Goal: Task Accomplishment & Management: Manage account settings

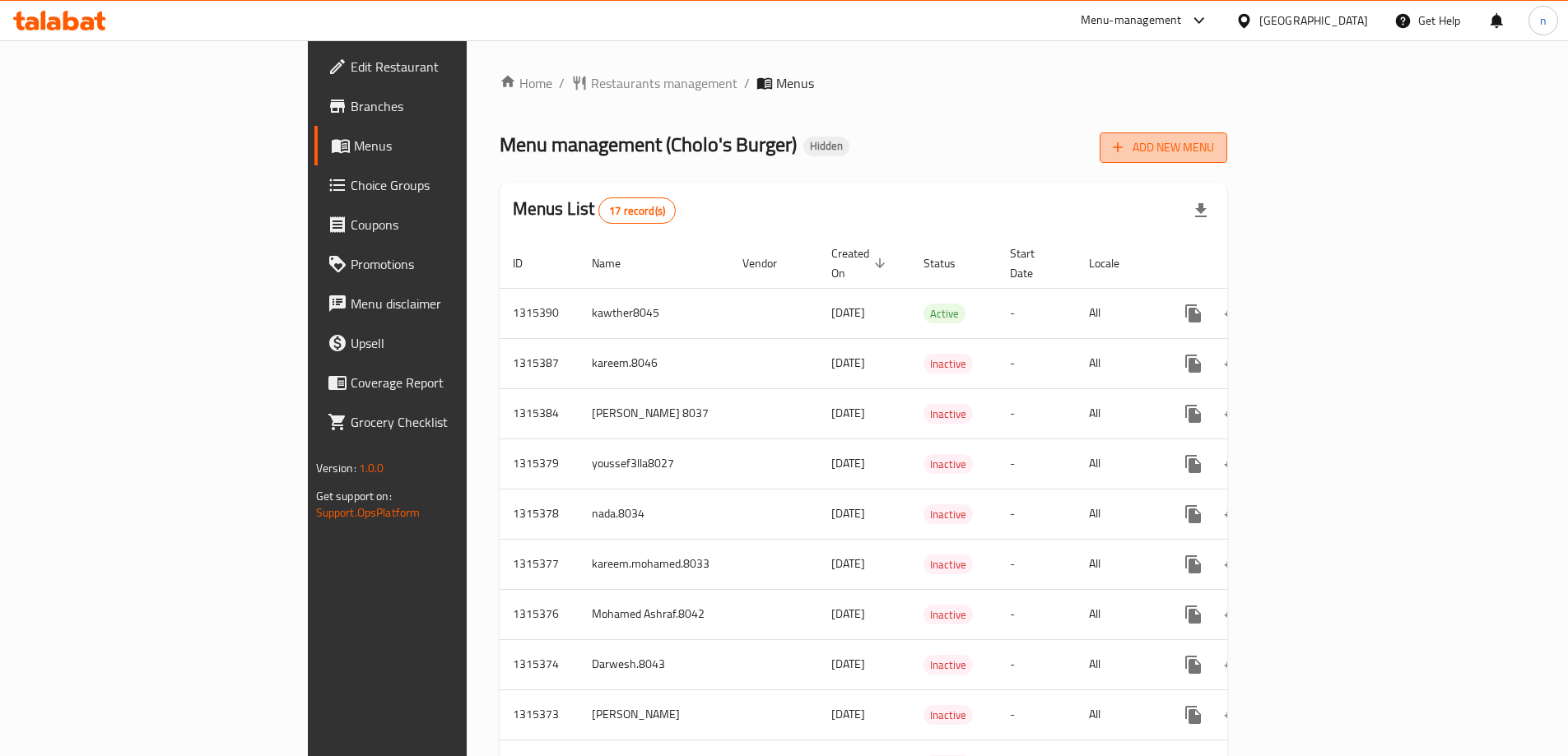
click at [1214, 149] on span "Add New Menu" at bounding box center [1163, 147] width 101 height 20
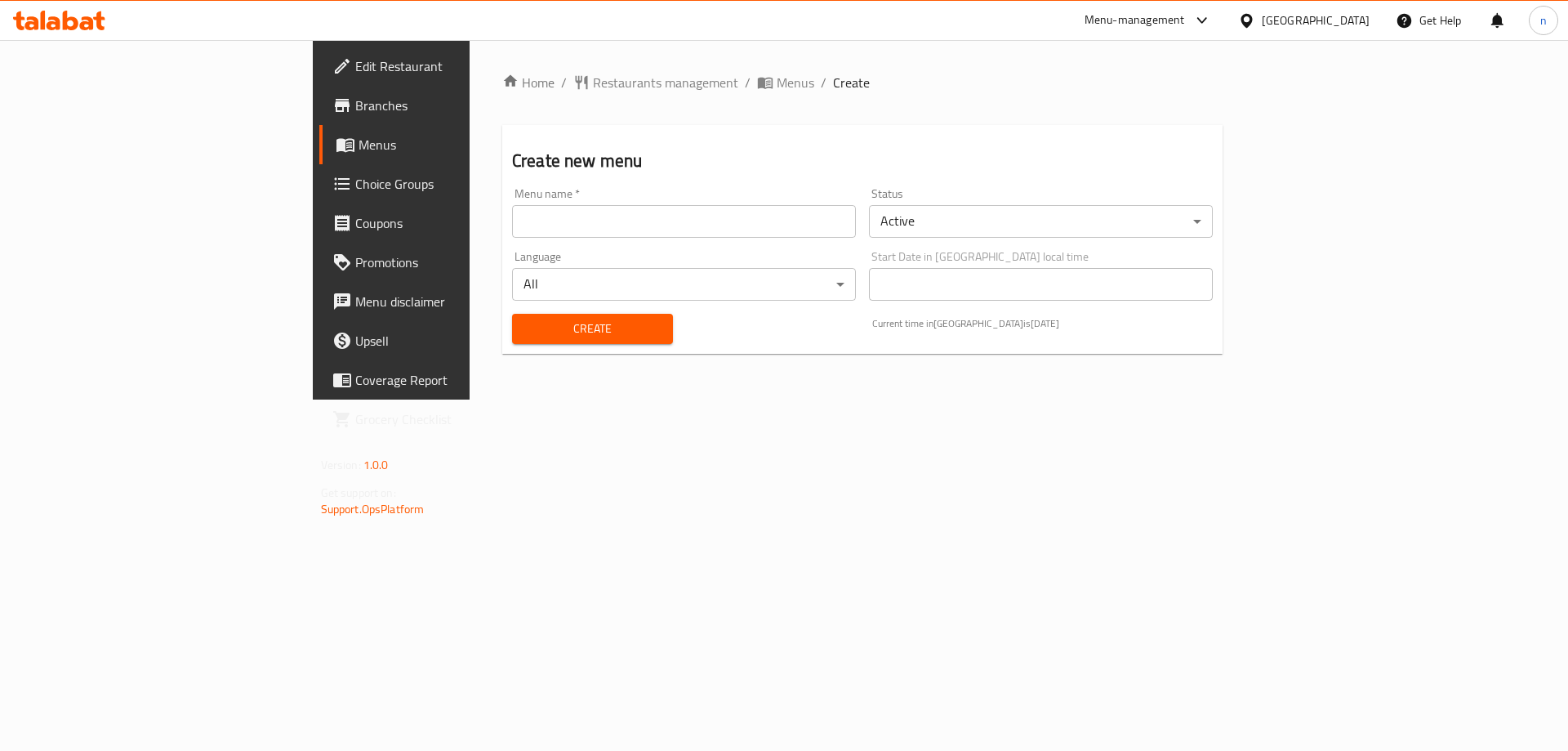
click at [533, 221] on input "text" at bounding box center [684, 221] width 344 height 33
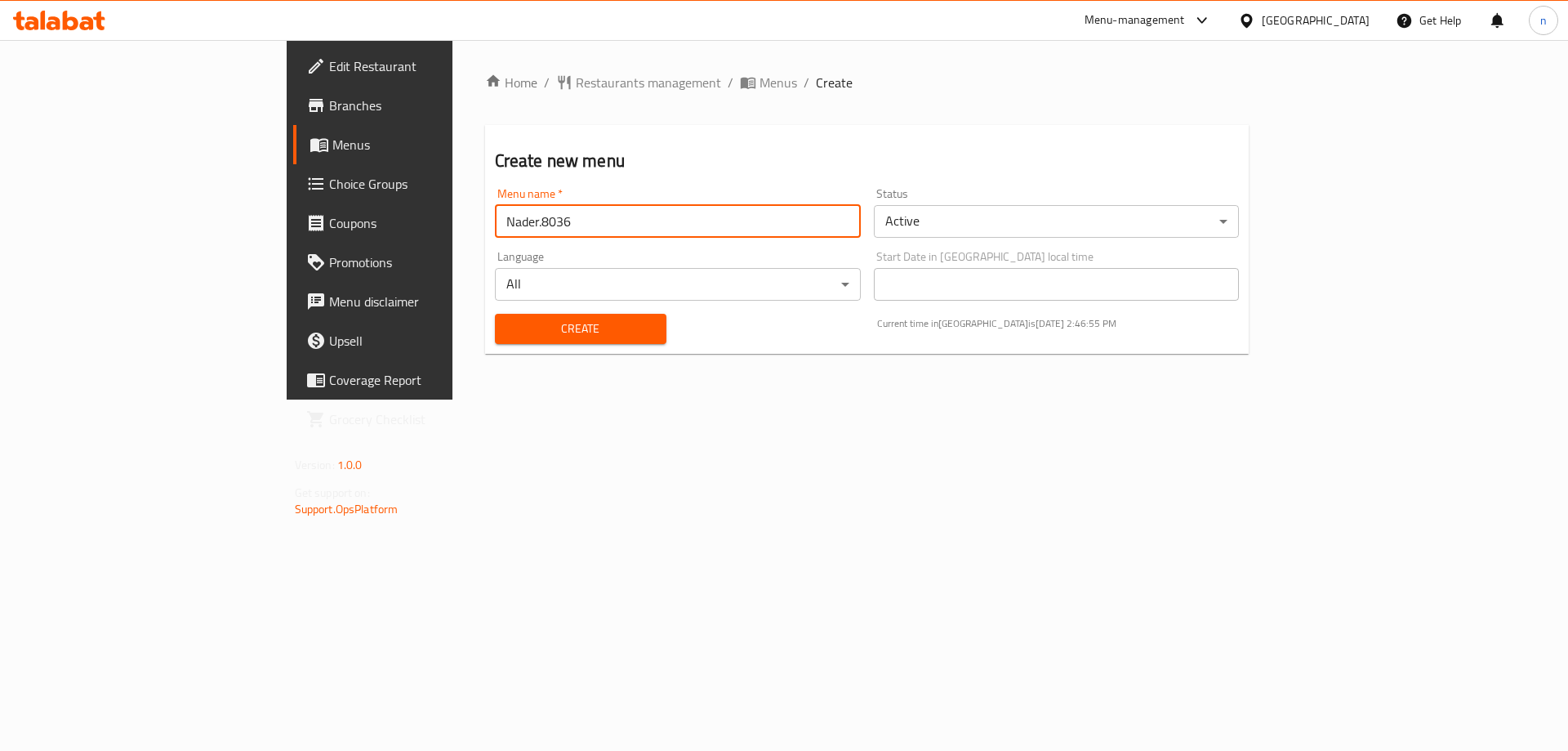
type input "Nader.8036"
click at [508, 328] on span "Create" at bounding box center [581, 329] width 146 height 20
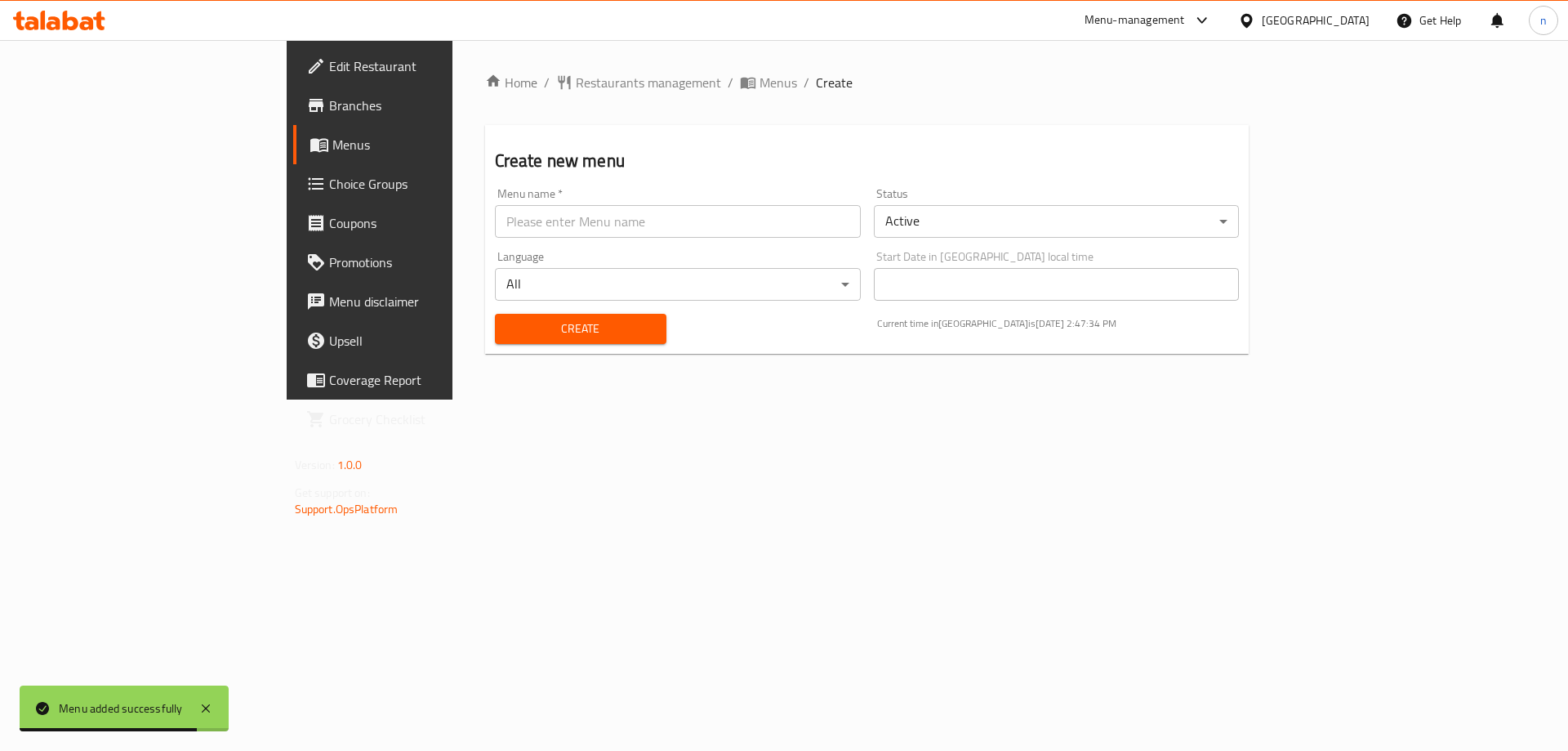
click at [293, 125] on link "Menus" at bounding box center [421, 144] width 256 height 40
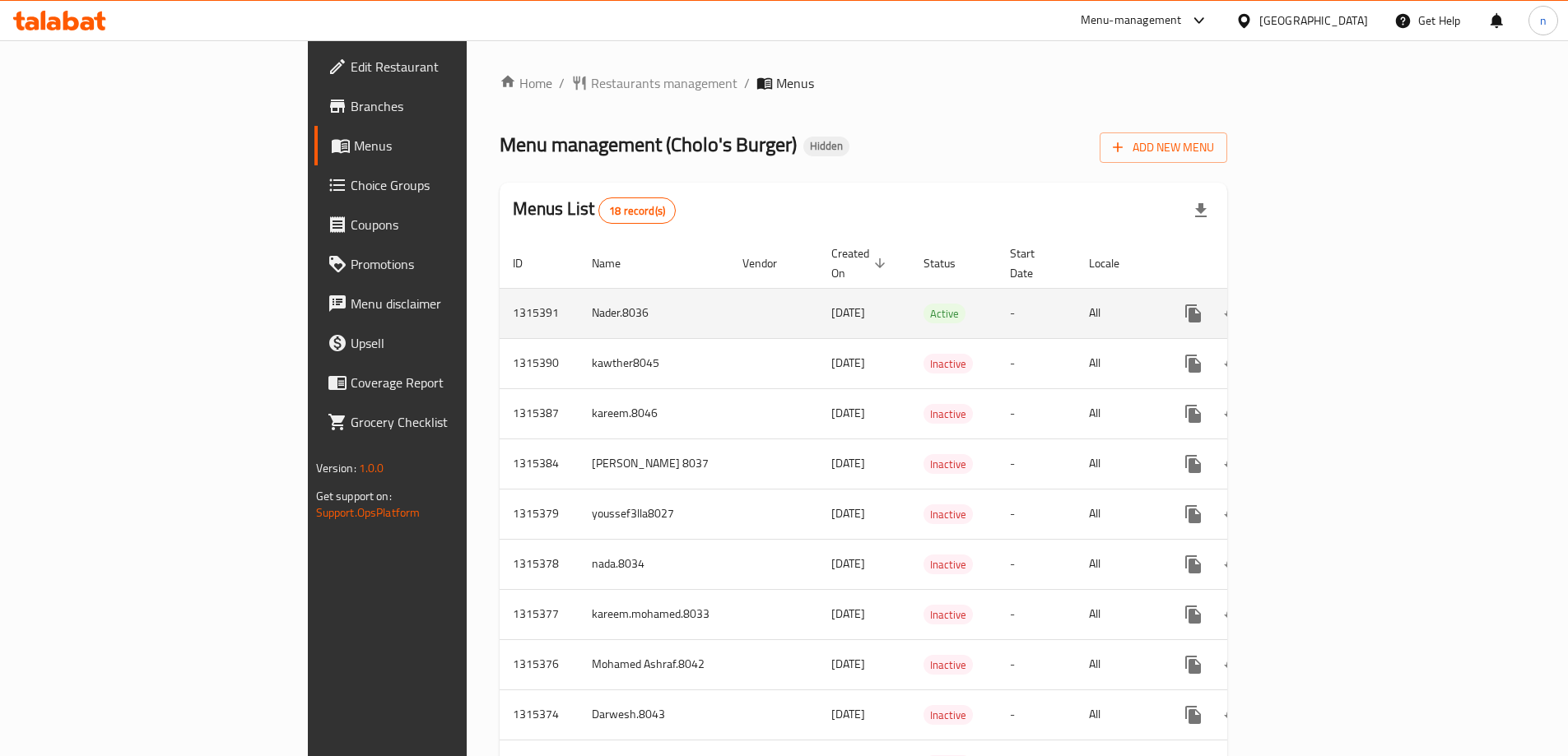
drag, startPoint x: 479, startPoint y: 309, endPoint x: 660, endPoint y: 287, distance: 182.3
click at [578, 309] on td "Nader.8036" at bounding box center [654, 313] width 151 height 50
click at [1322, 303] on icon "enhanced table" at bounding box center [1311, 313] width 20 height 19
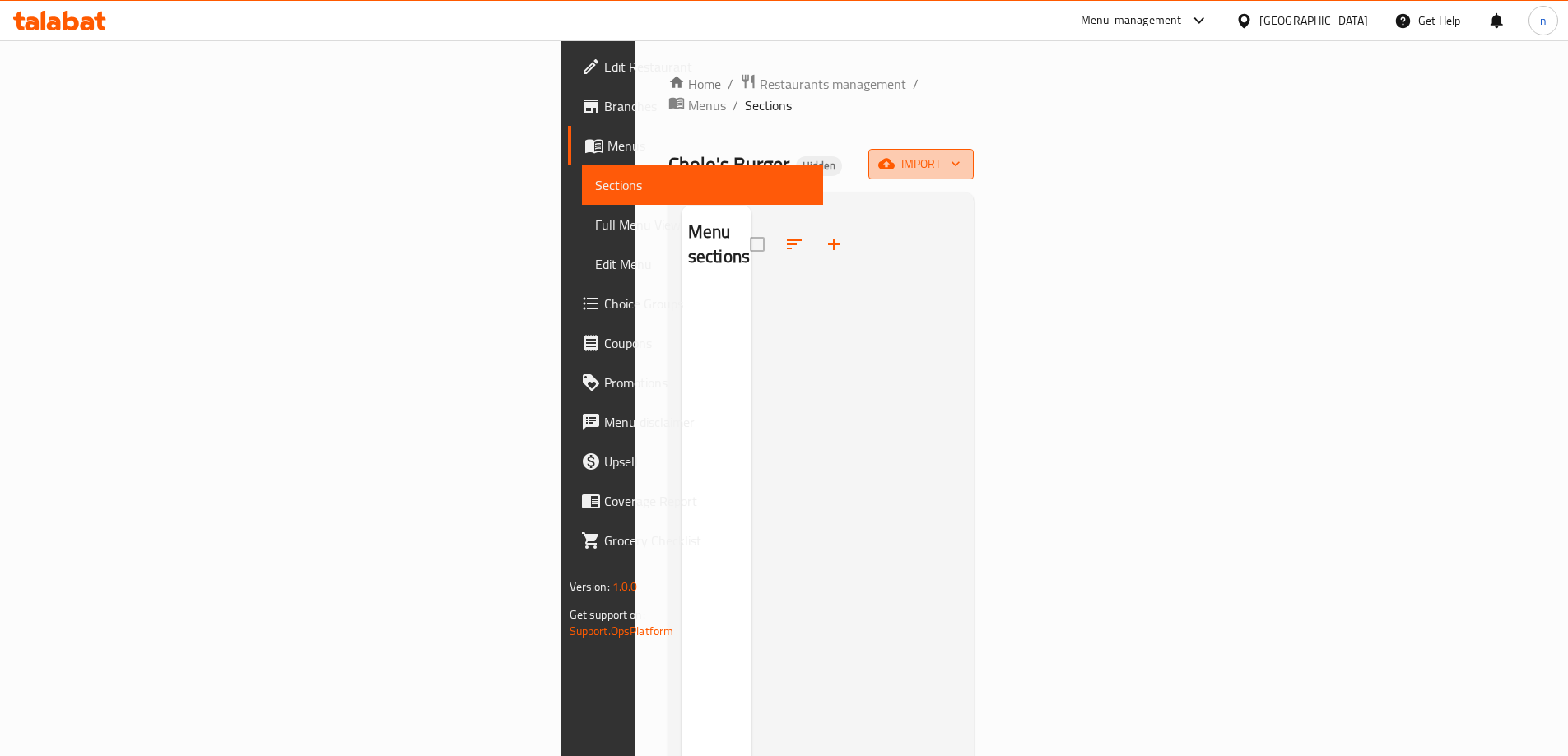
click at [961, 153] on span "import" at bounding box center [920, 164] width 79 height 20
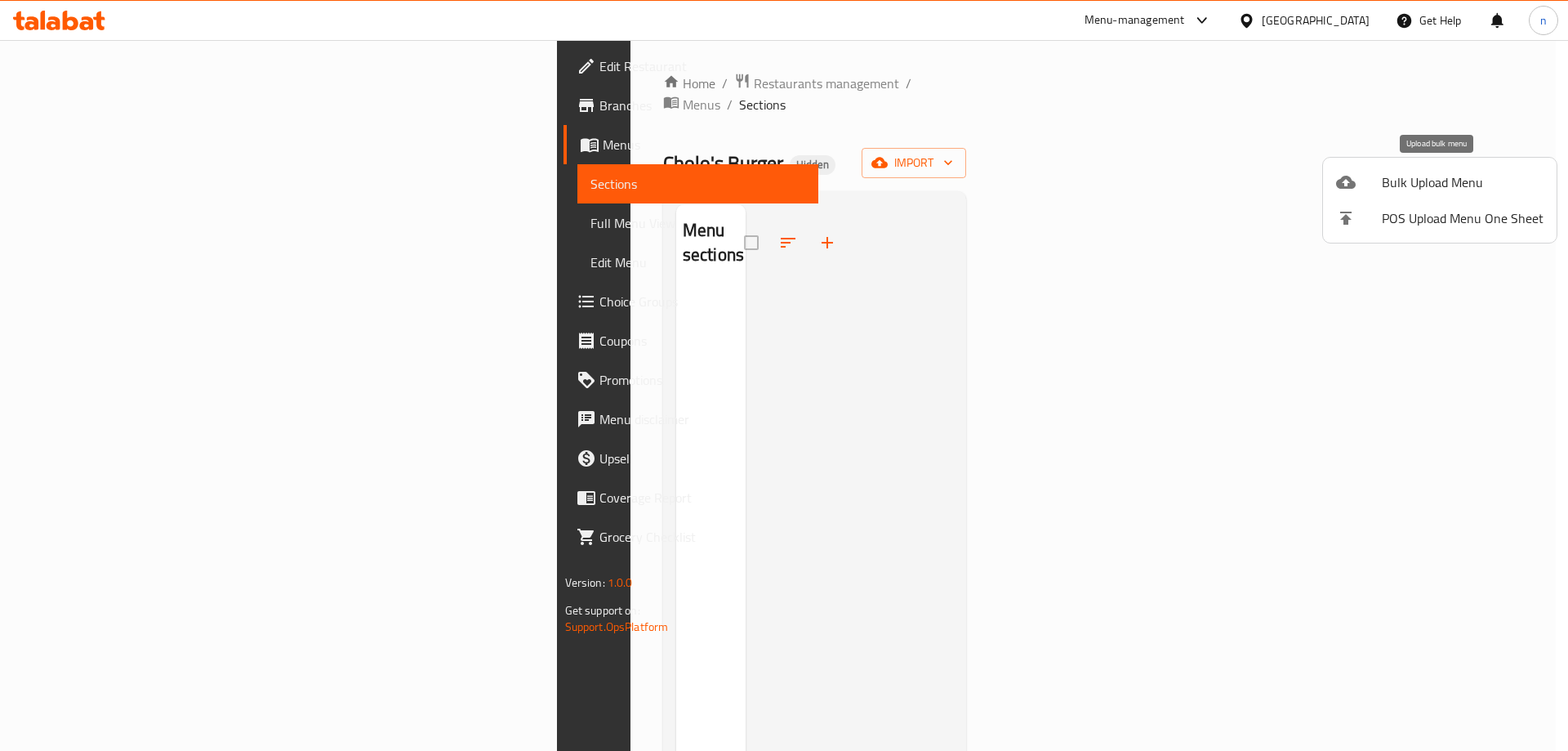
click at [1456, 197] on li "Bulk Upload Menu" at bounding box center [1440, 182] width 234 height 36
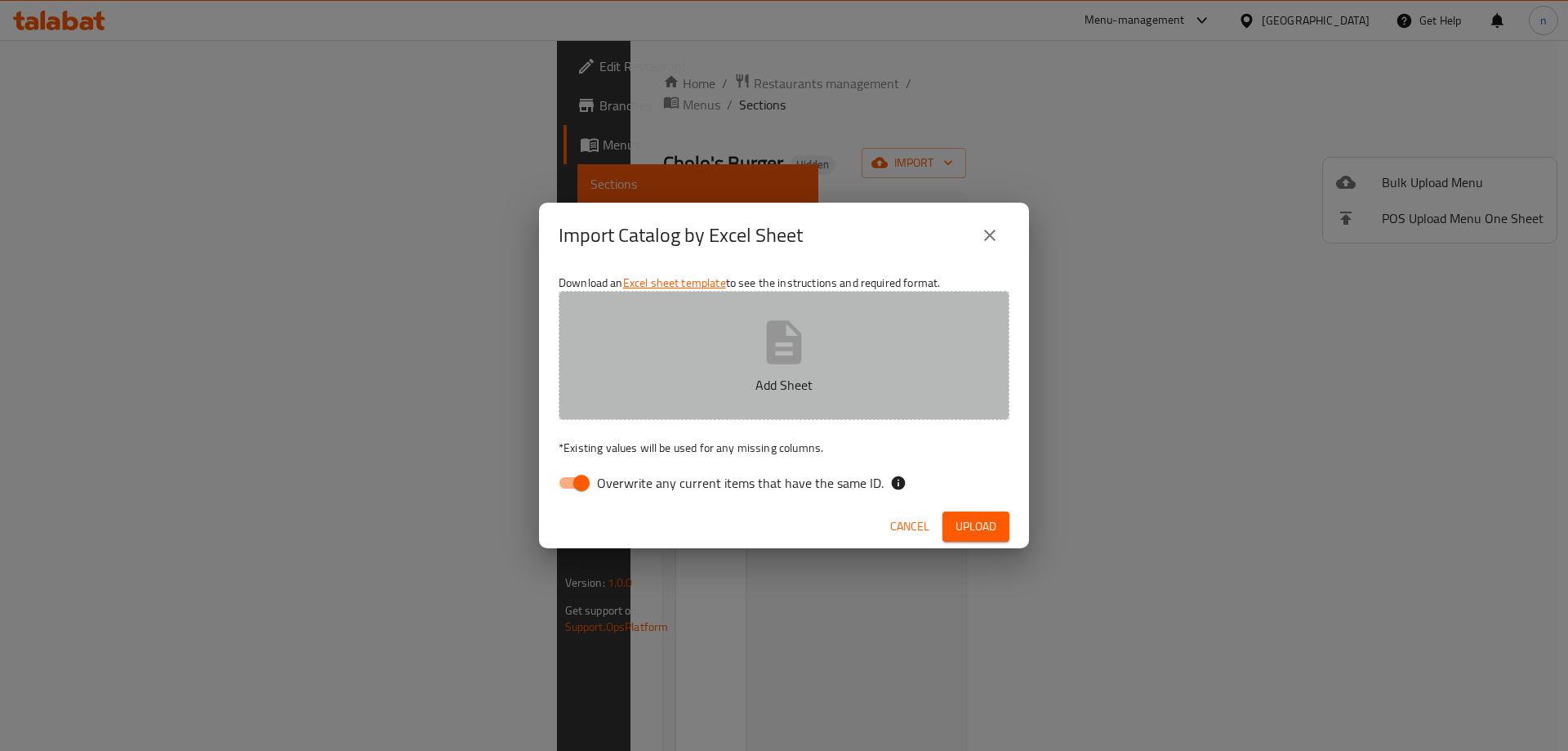
click at [806, 372] on button "Add Sheet" at bounding box center [784, 355] width 451 height 129
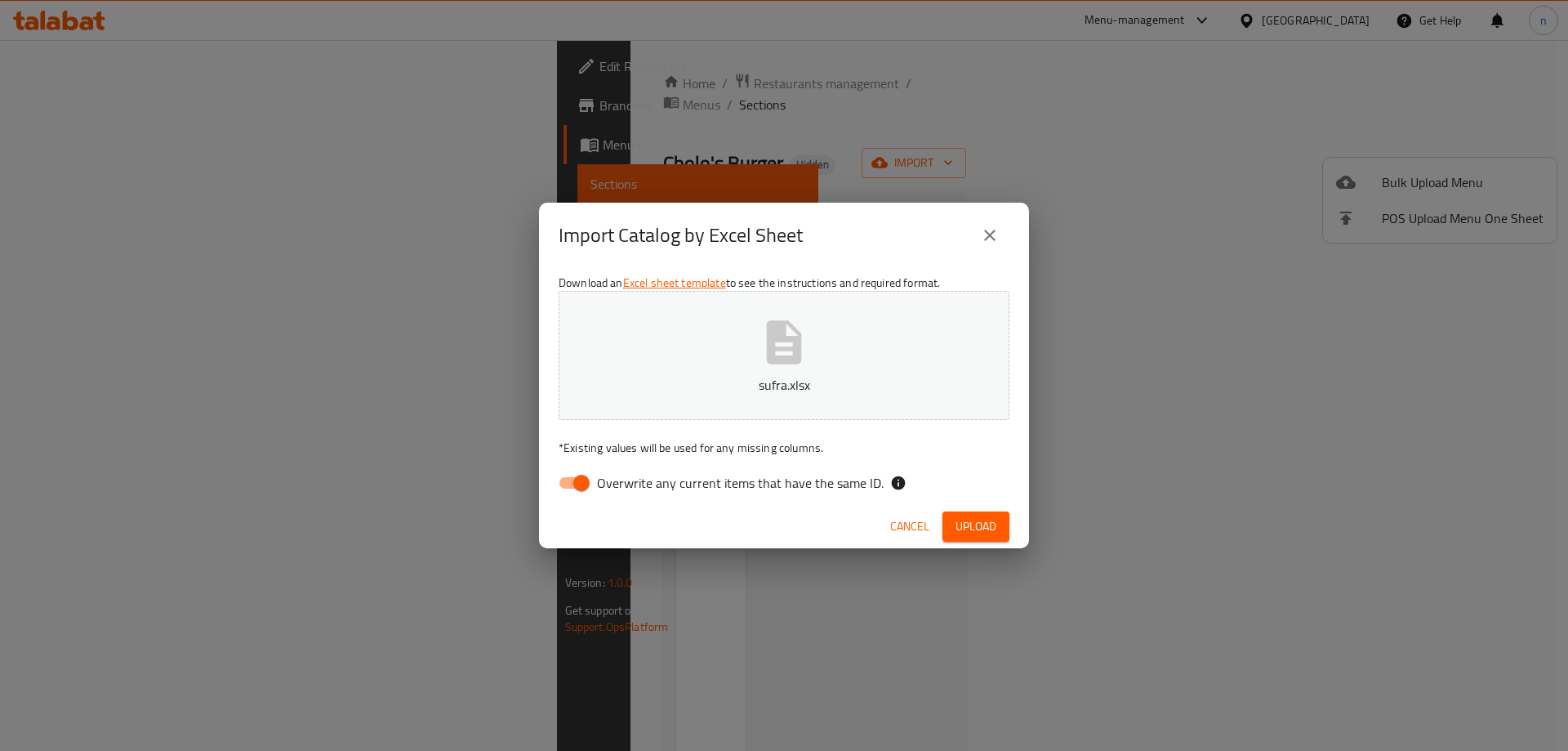
click at [981, 527] on span "Upload" at bounding box center [976, 526] width 41 height 20
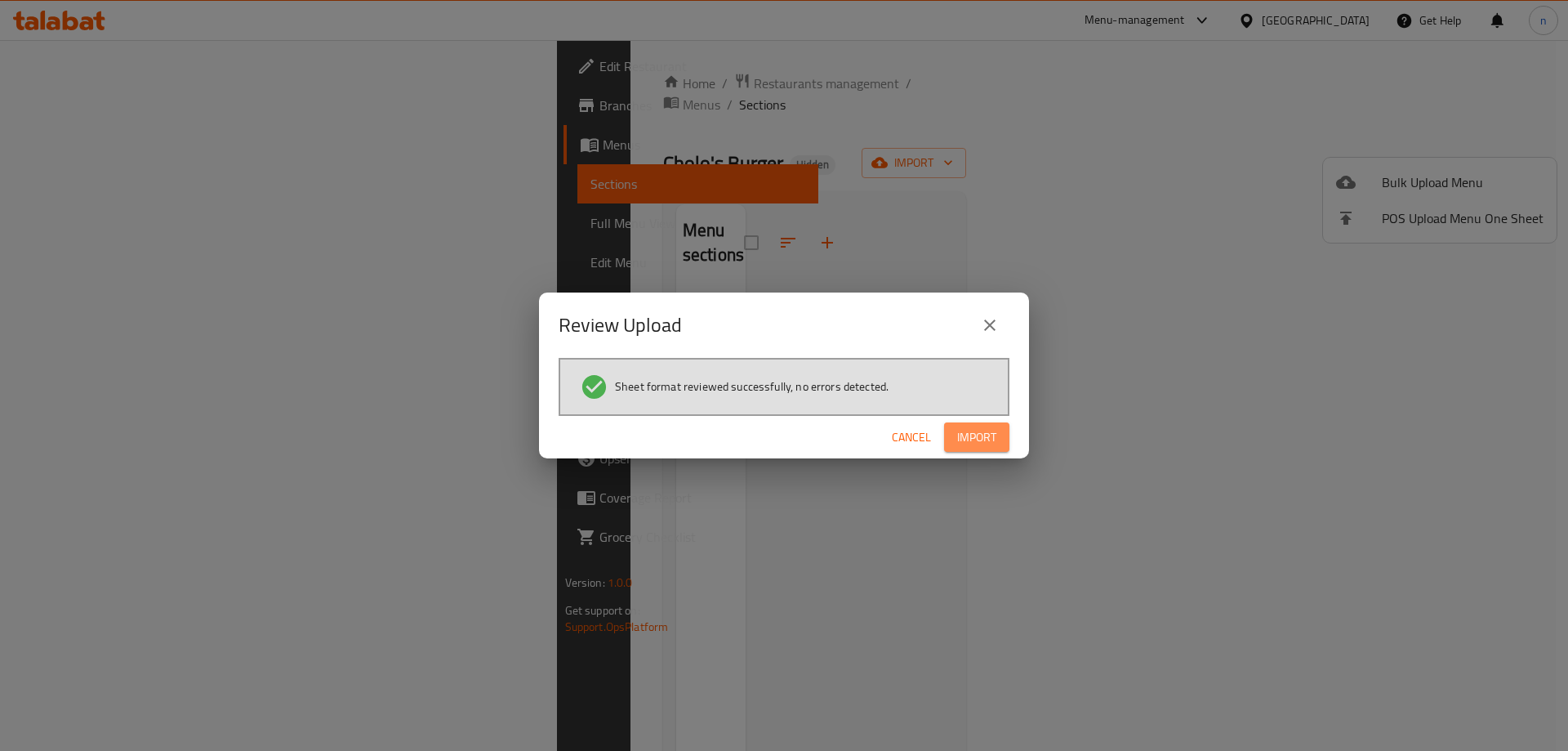
click at [975, 446] on span "Import" at bounding box center [976, 438] width 40 height 20
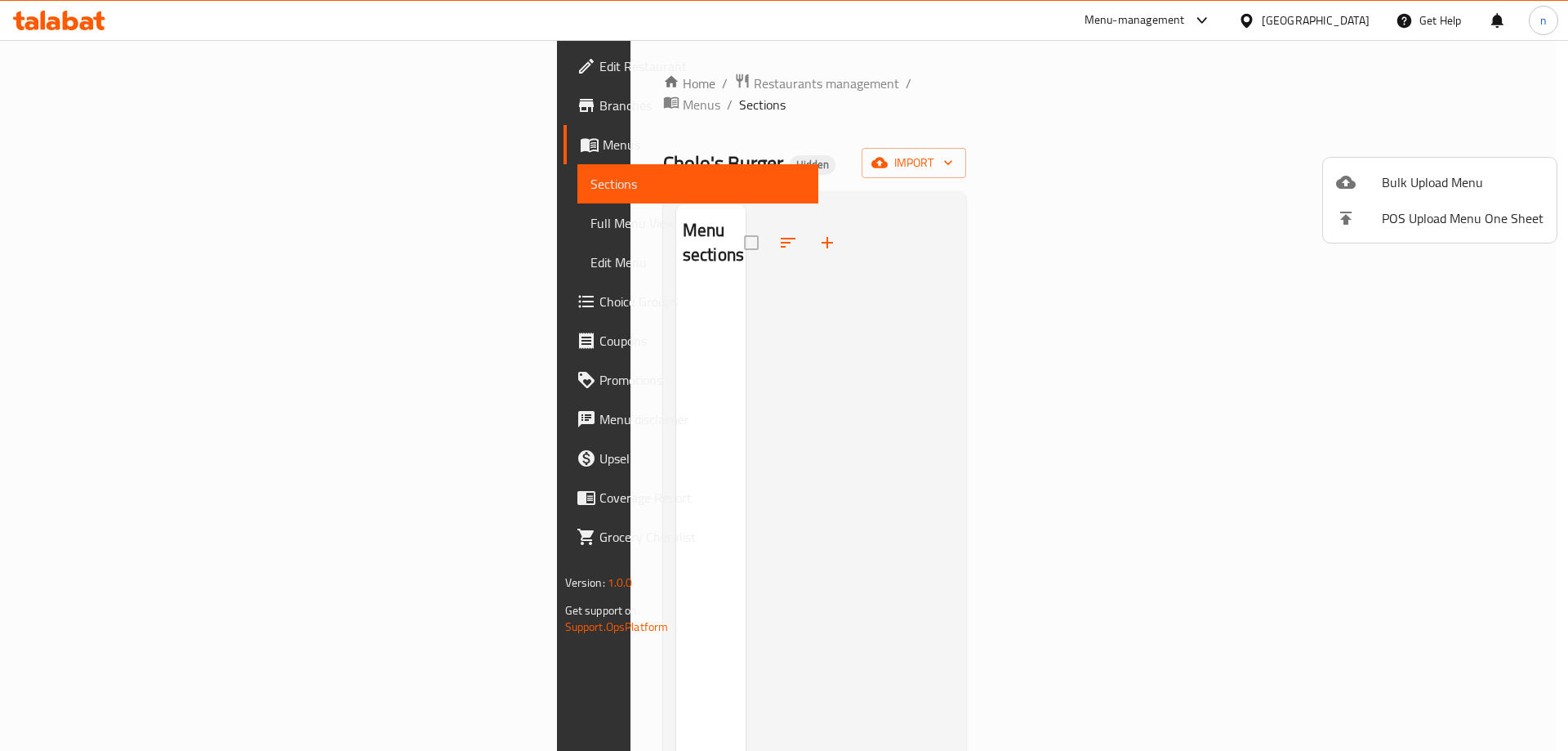
click at [95, 226] on div at bounding box center [784, 376] width 1568 height 751
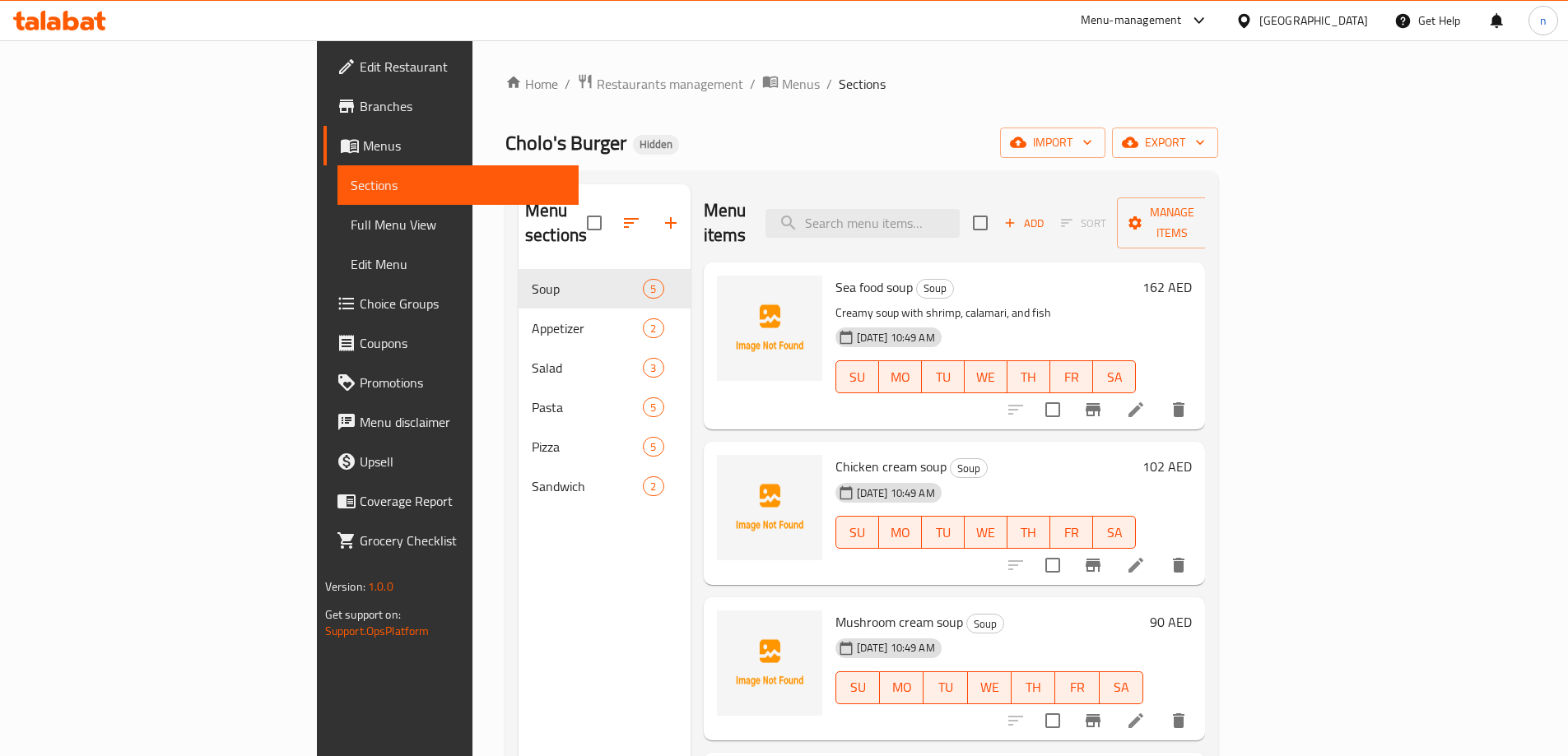
click at [350, 228] on span "Full Menu View" at bounding box center [457, 224] width 215 height 19
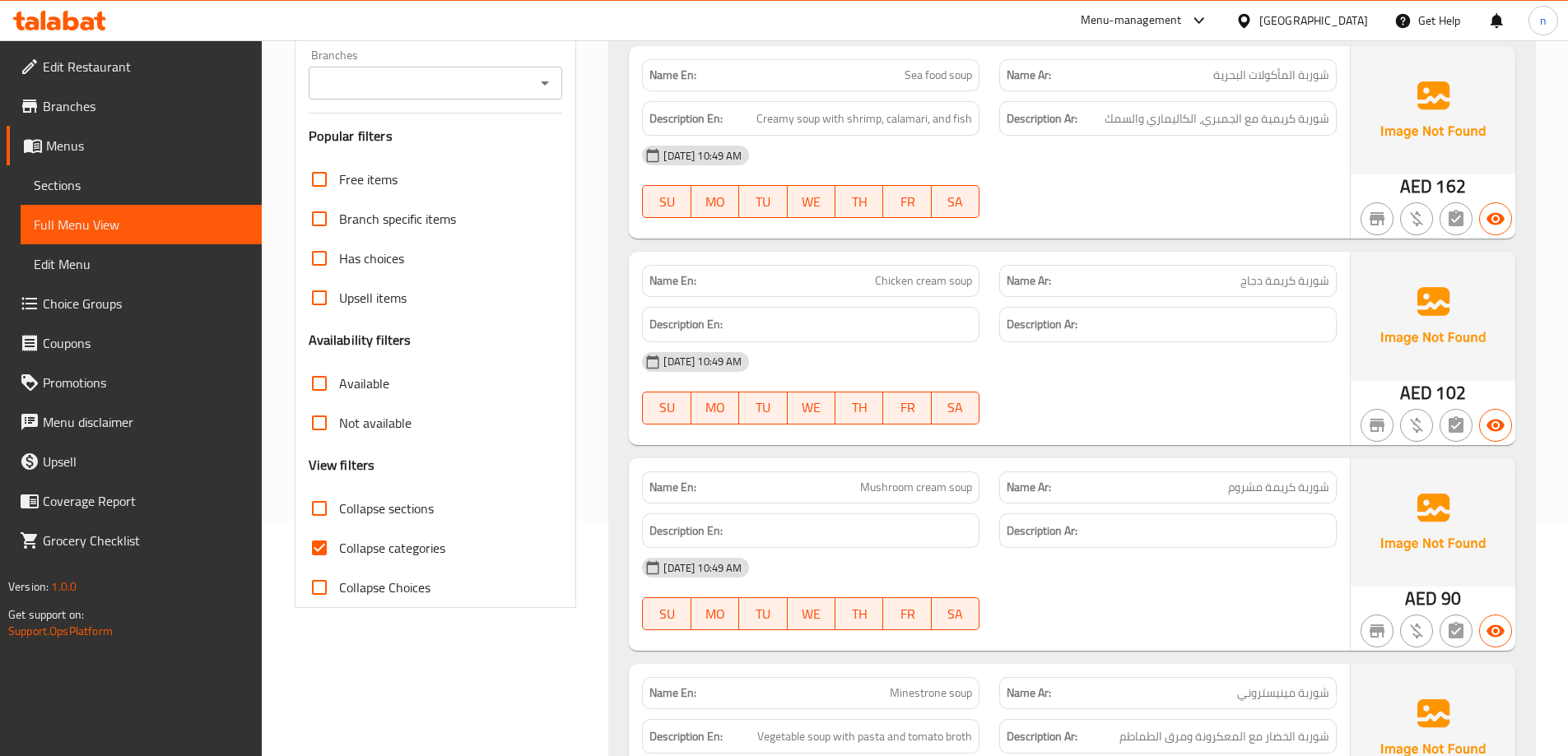
scroll to position [329, 0]
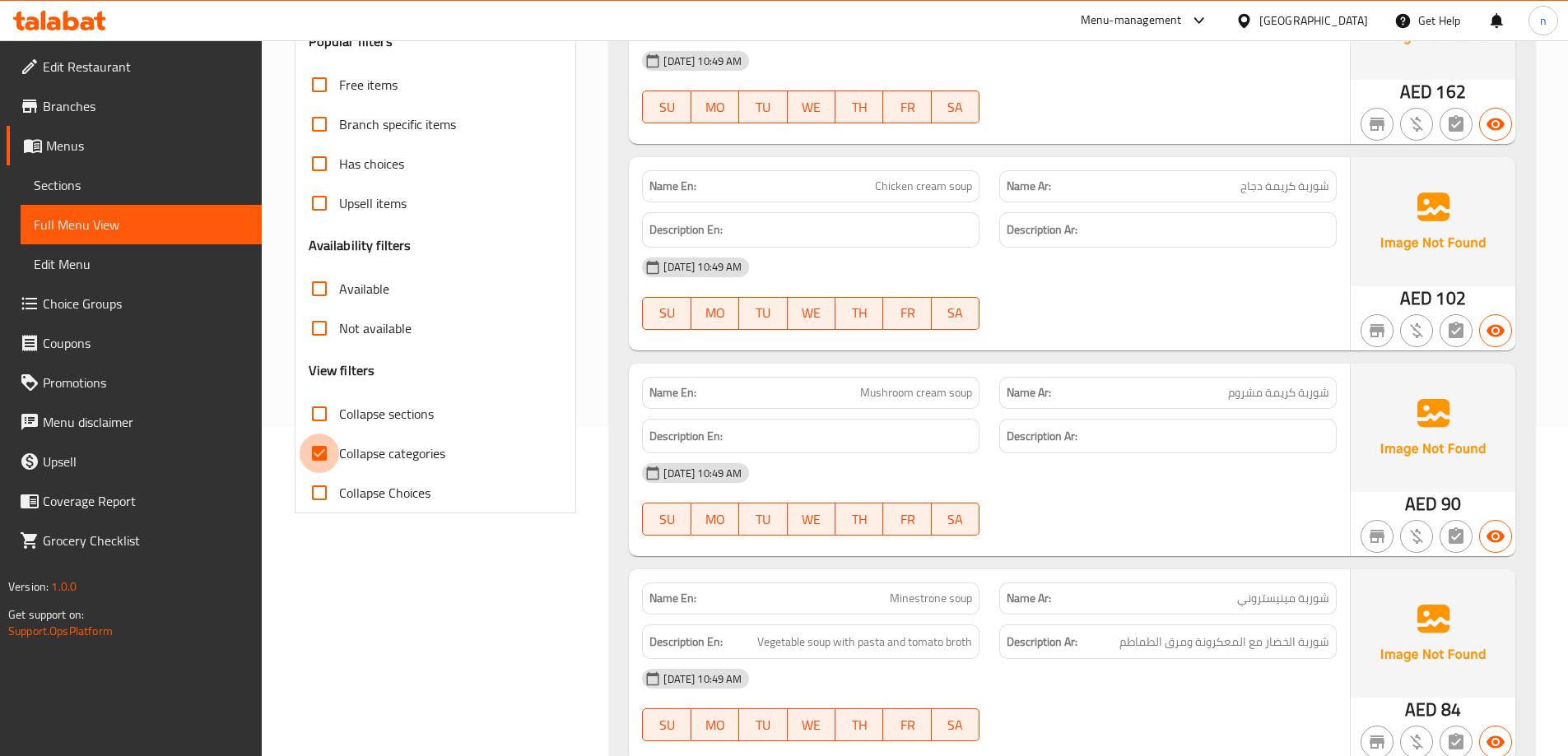
click at [321, 453] on input "Collapse categories" at bounding box center [319, 453] width 40 height 40
checkbox input "false"
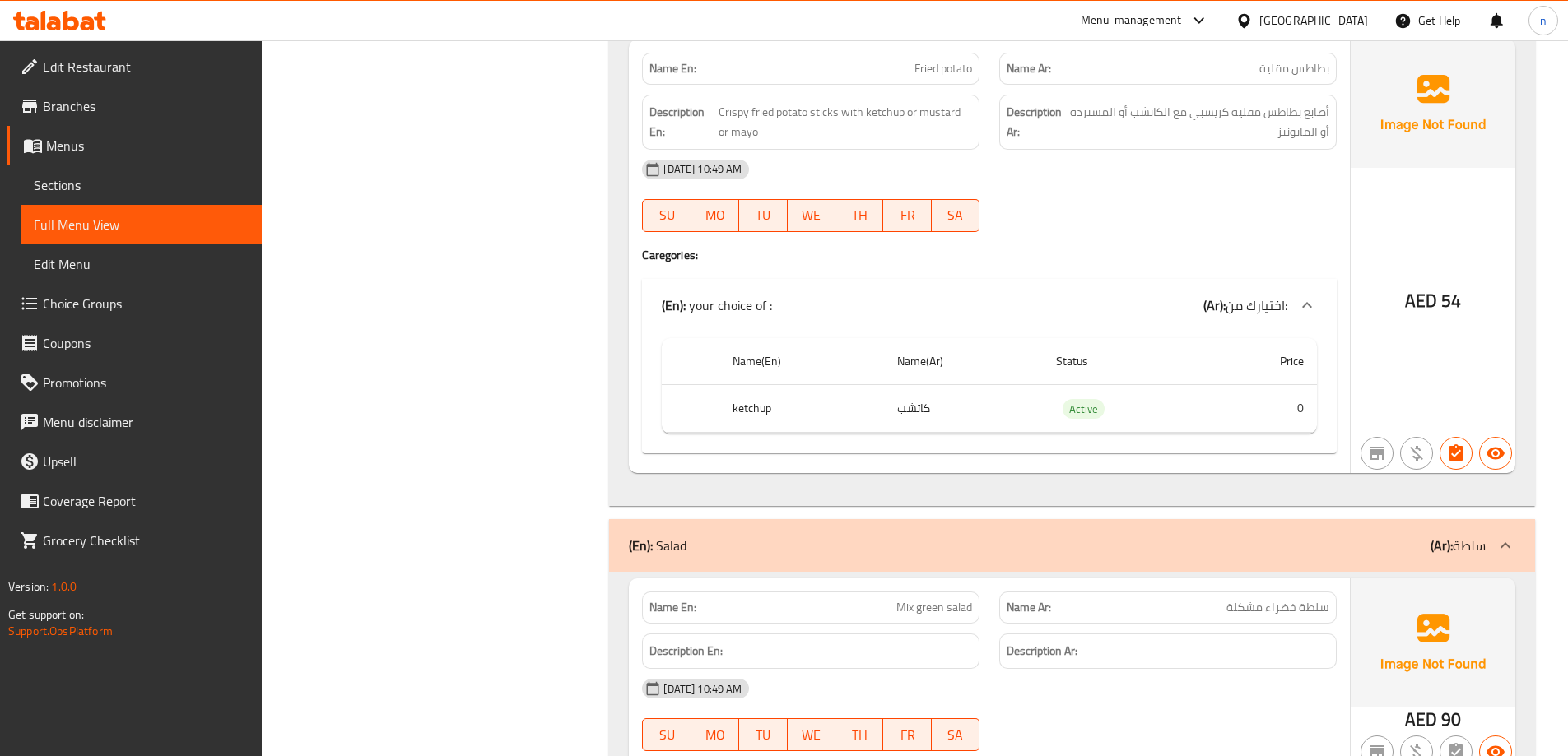
scroll to position [1563, 0]
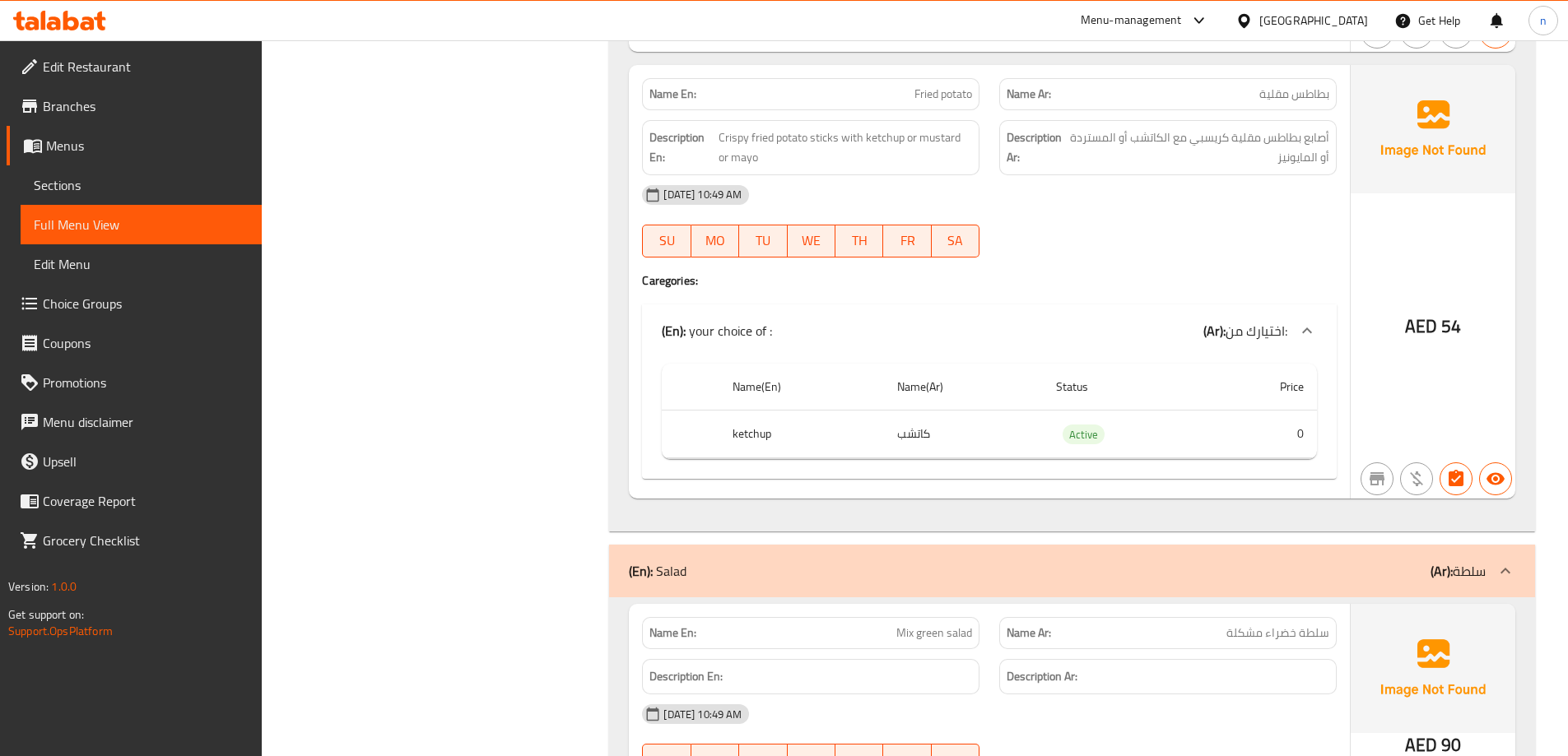
click at [1241, 319] on span "اختيارك من:" at bounding box center [1256, 331] width 62 height 25
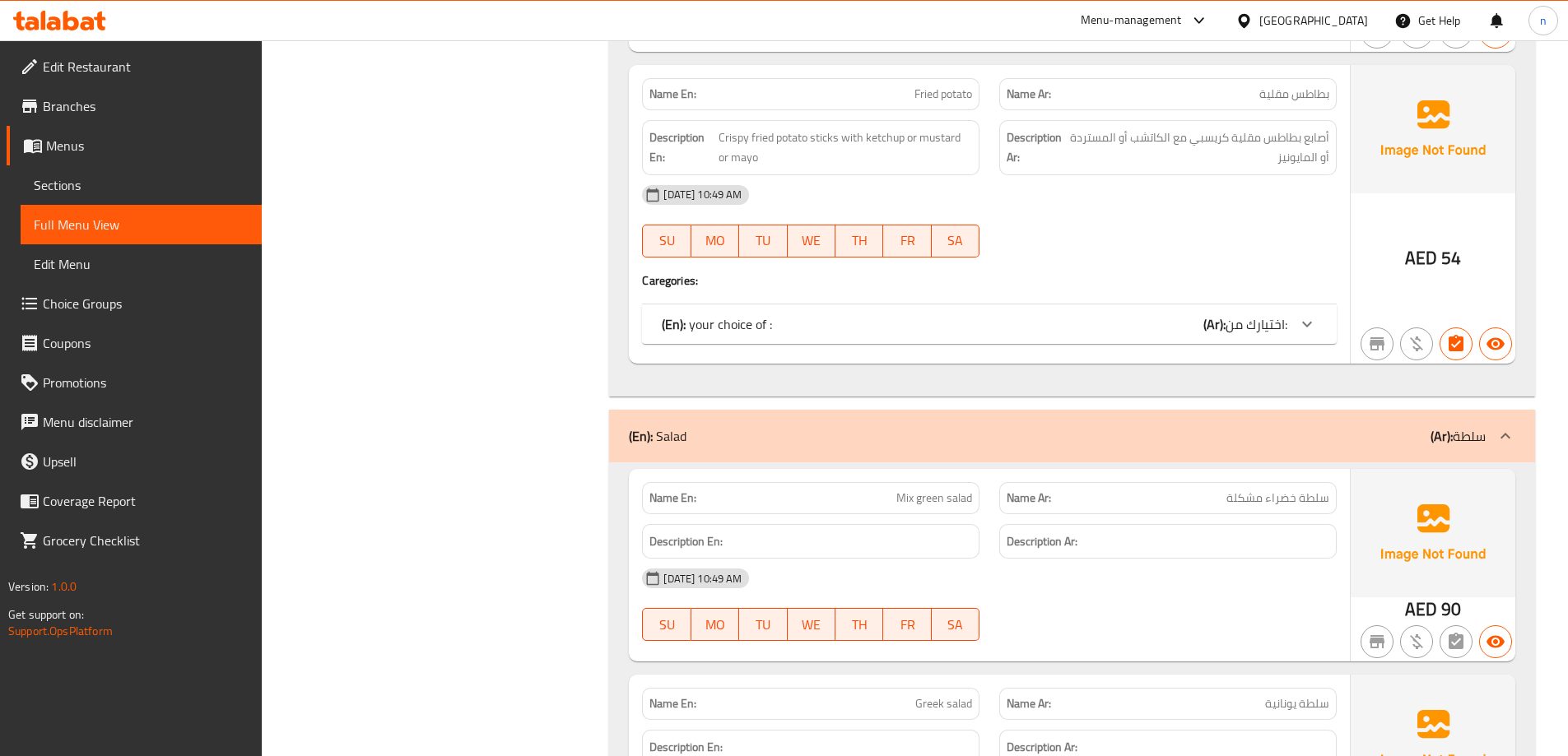
click at [1265, 312] on span "اختيارك من:" at bounding box center [1256, 324] width 62 height 25
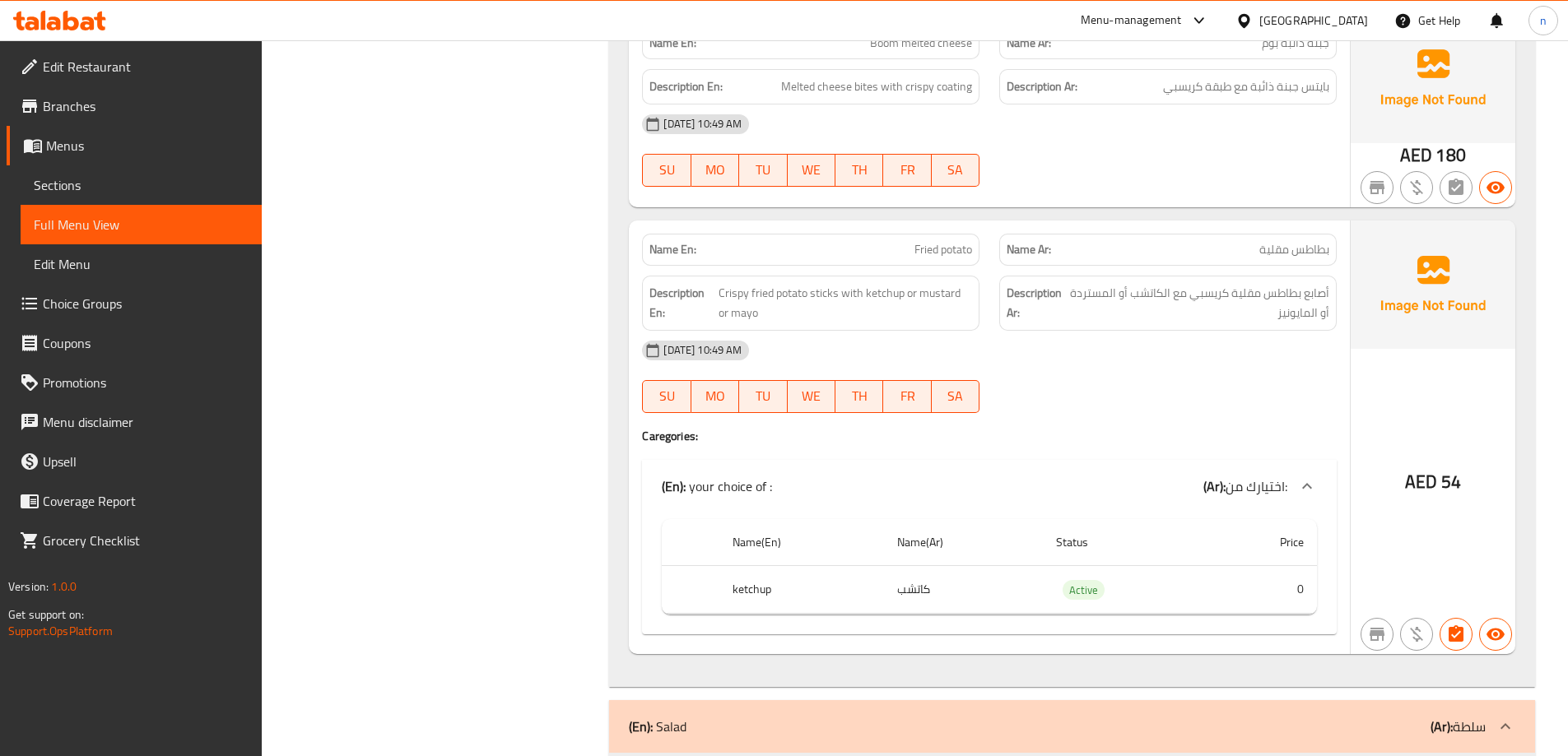
scroll to position [1398, 0]
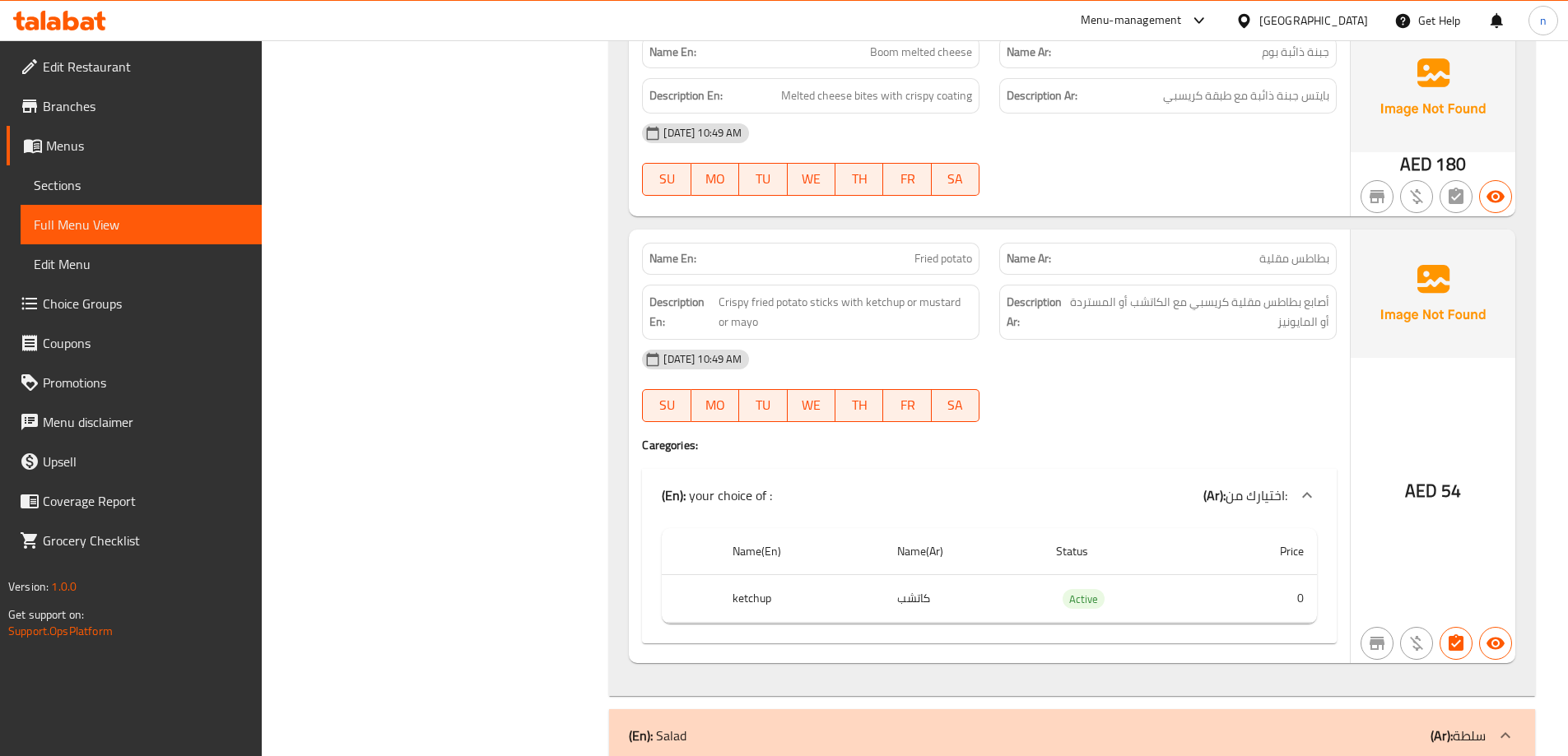
click at [1281, 250] on span "بطاطس مقلية" at bounding box center [1294, 258] width 70 height 17
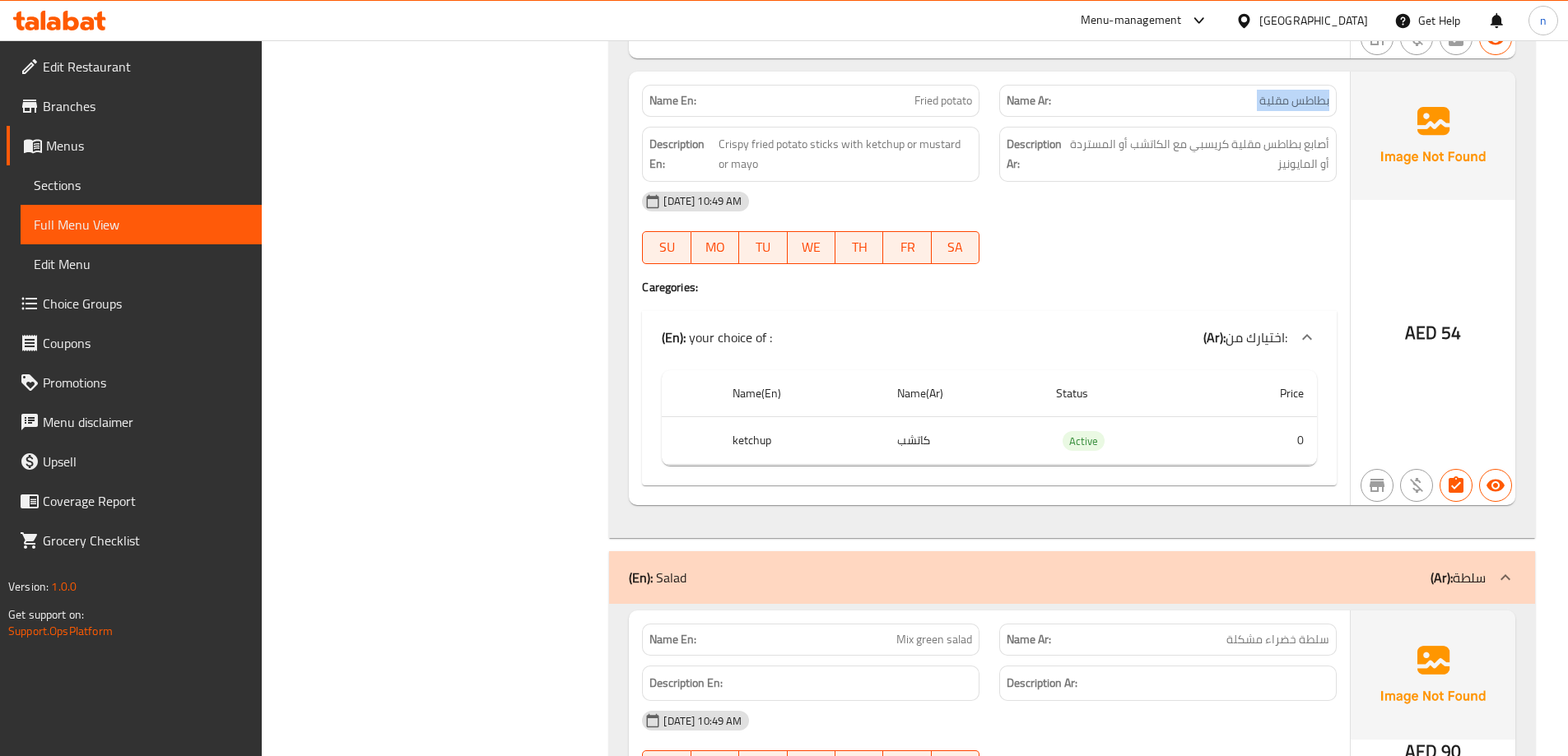
scroll to position [1563, 0]
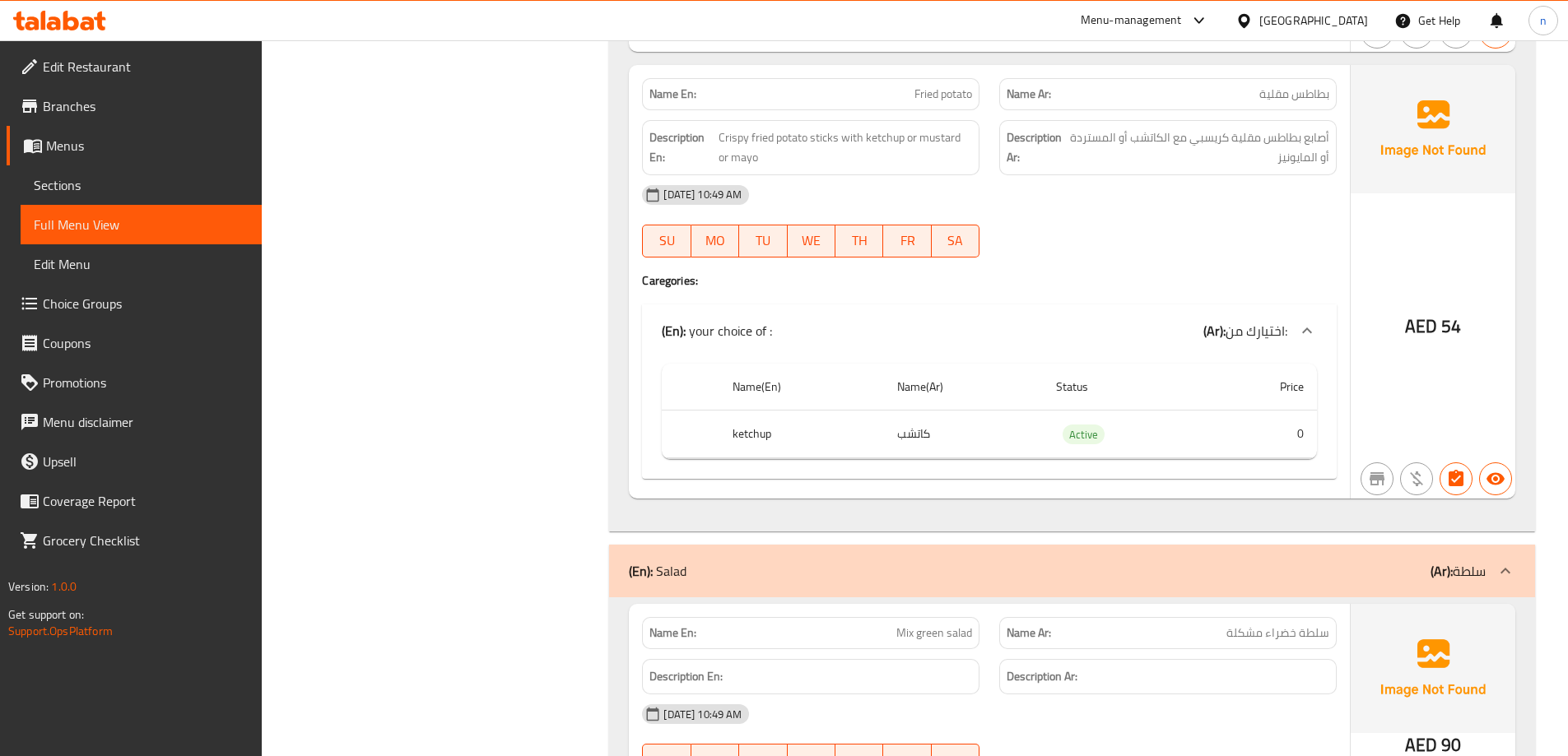
click at [992, 424] on td "كاتشب" at bounding box center [963, 433] width 159 height 48
click at [1026, 323] on div "(En): your choice of : (Ar): اختيارك من:" at bounding box center [989, 331] width 695 height 53
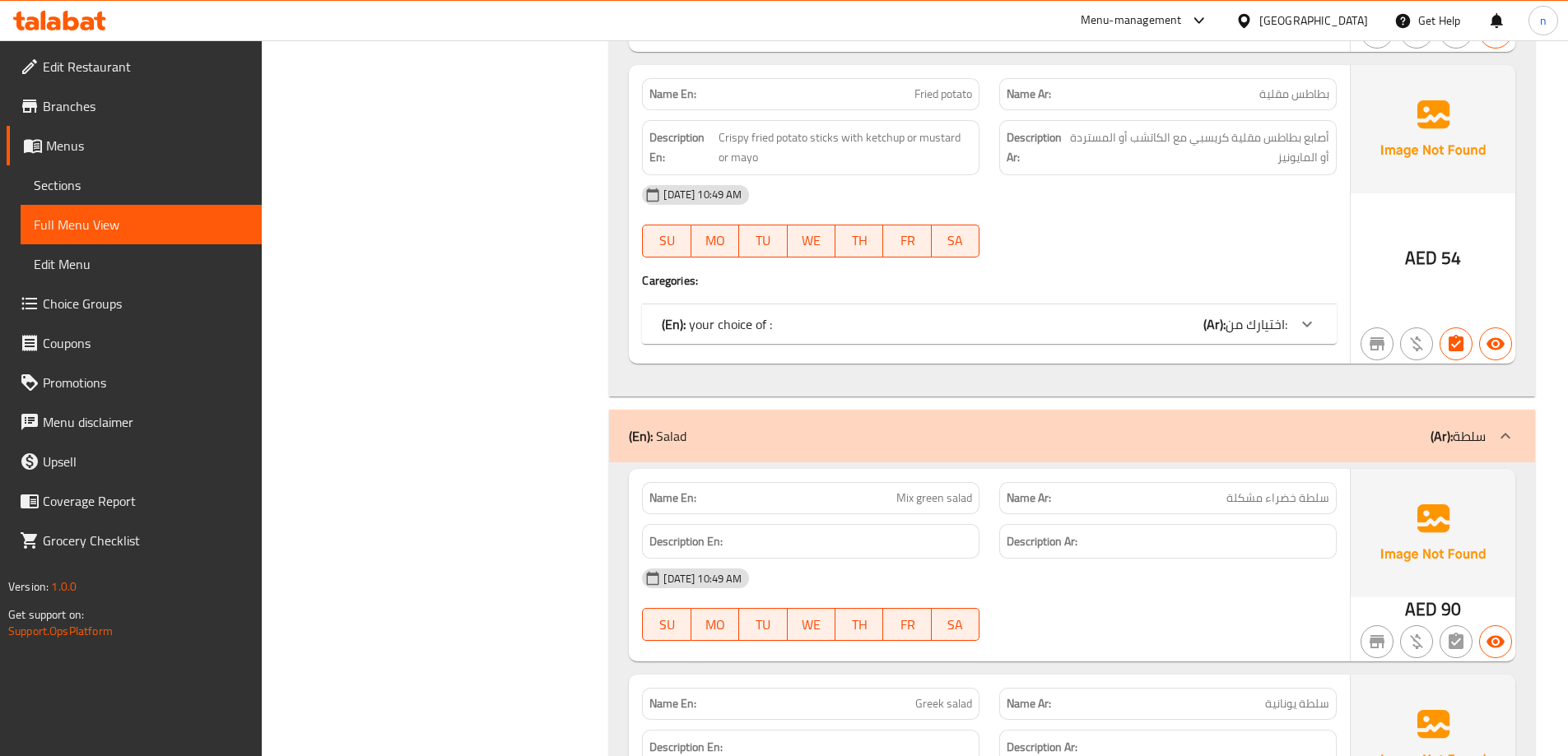
click at [1037, 314] on div "(En): your choice of : (Ar): اختيارك من:" at bounding box center [974, 324] width 626 height 19
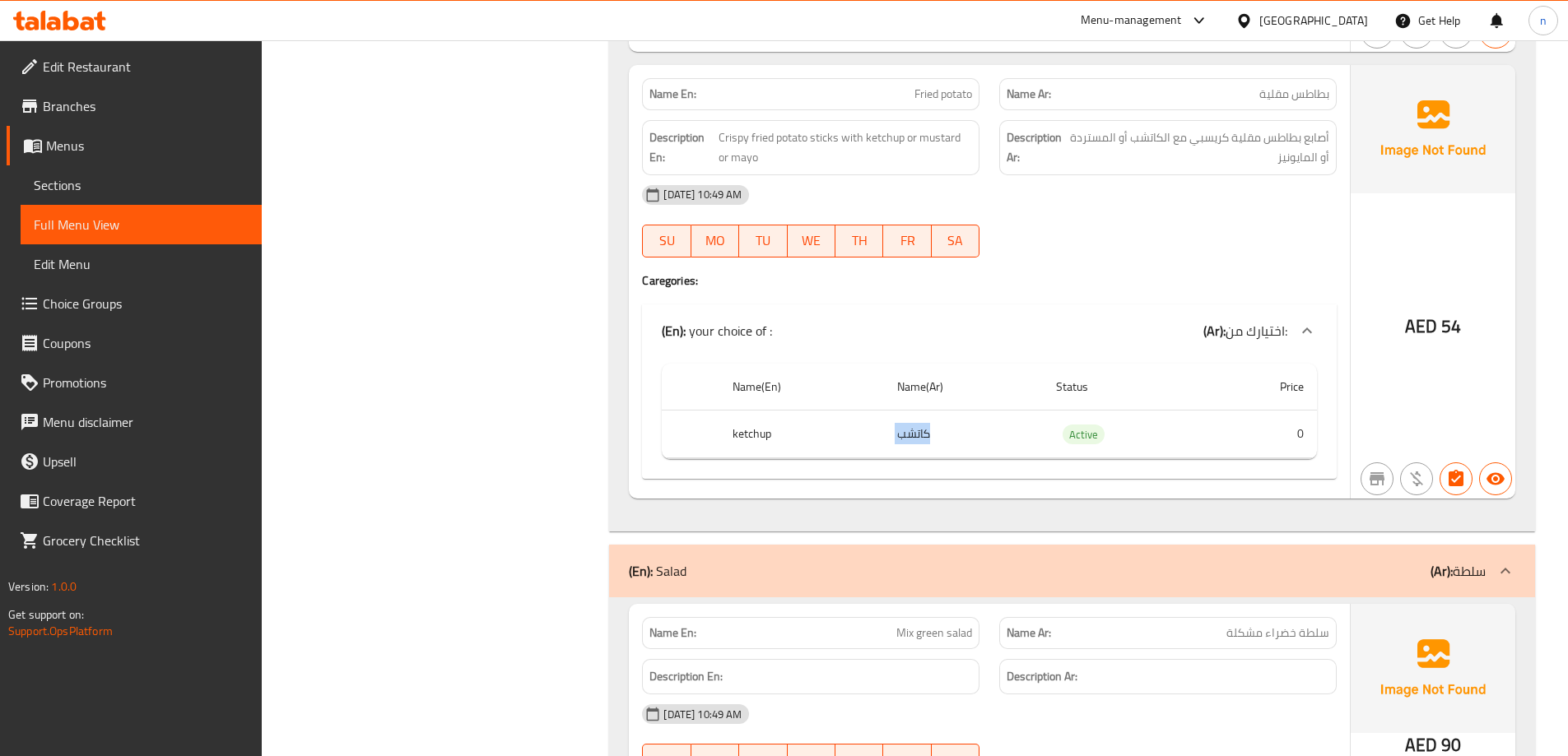
click at [1219, 319] on b "(Ar):" at bounding box center [1214, 331] width 22 height 25
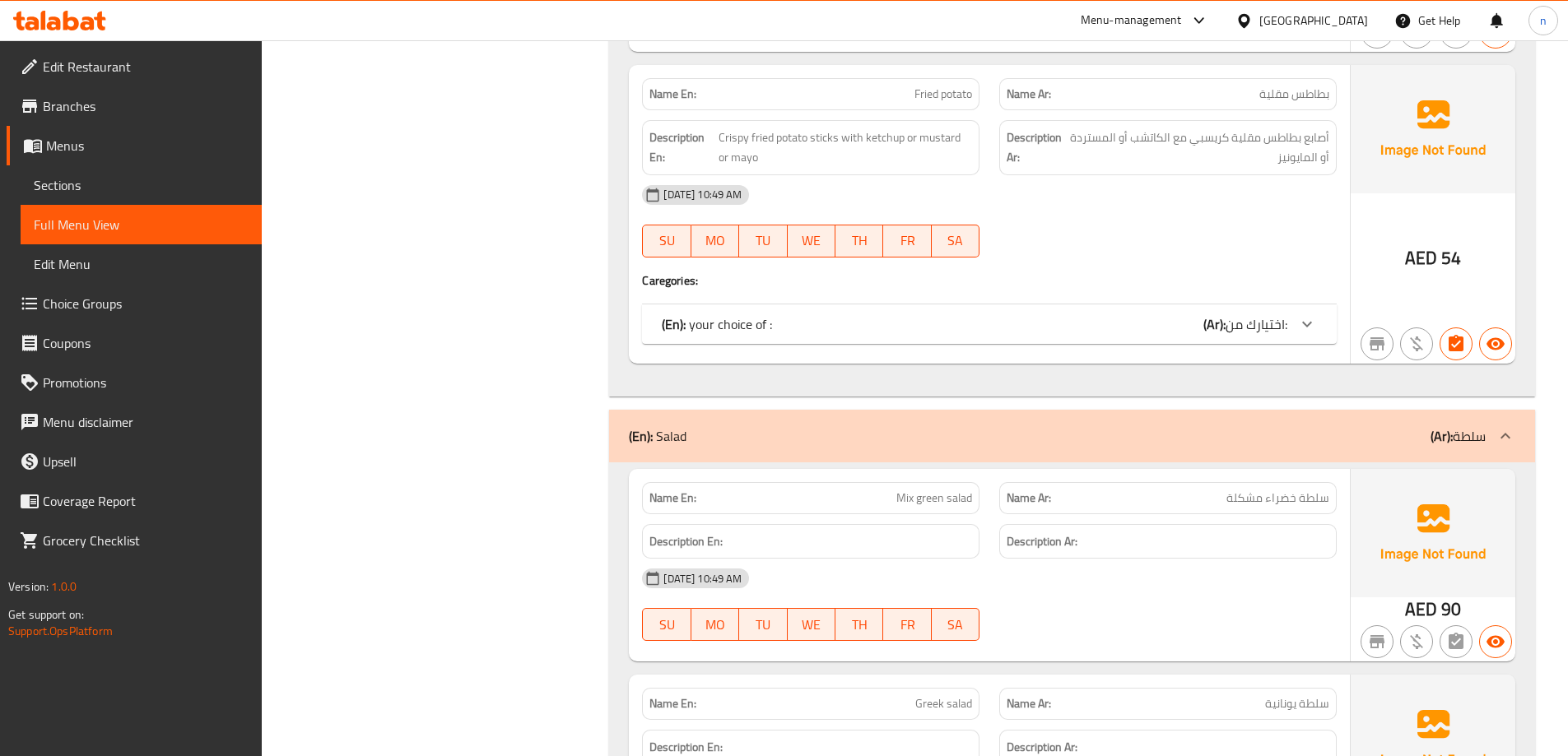
click at [1204, 312] on b "(Ar):" at bounding box center [1214, 324] width 22 height 25
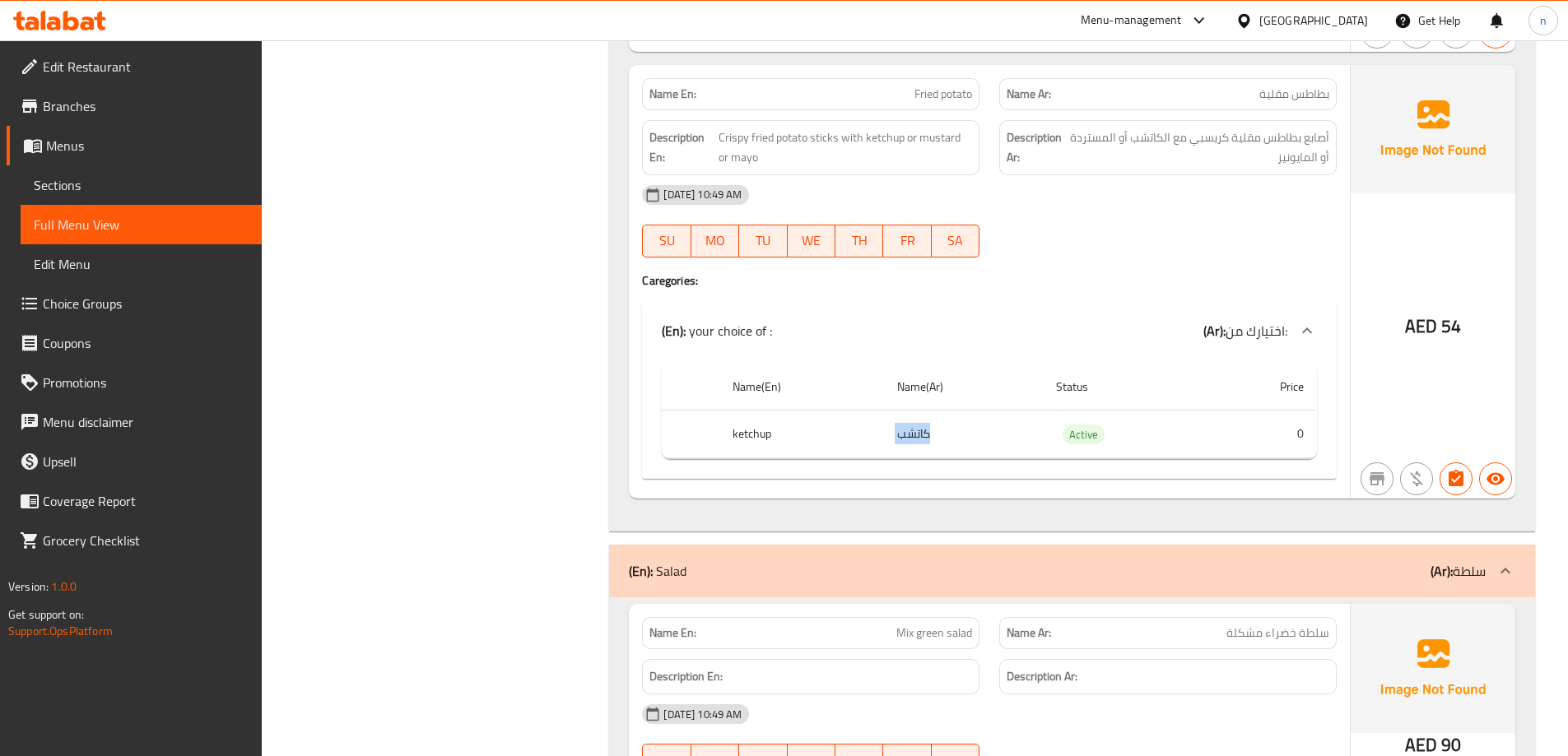
click at [1132, 321] on div "(En): your choice of : (Ar): اختيارك من:" at bounding box center [974, 331] width 626 height 19
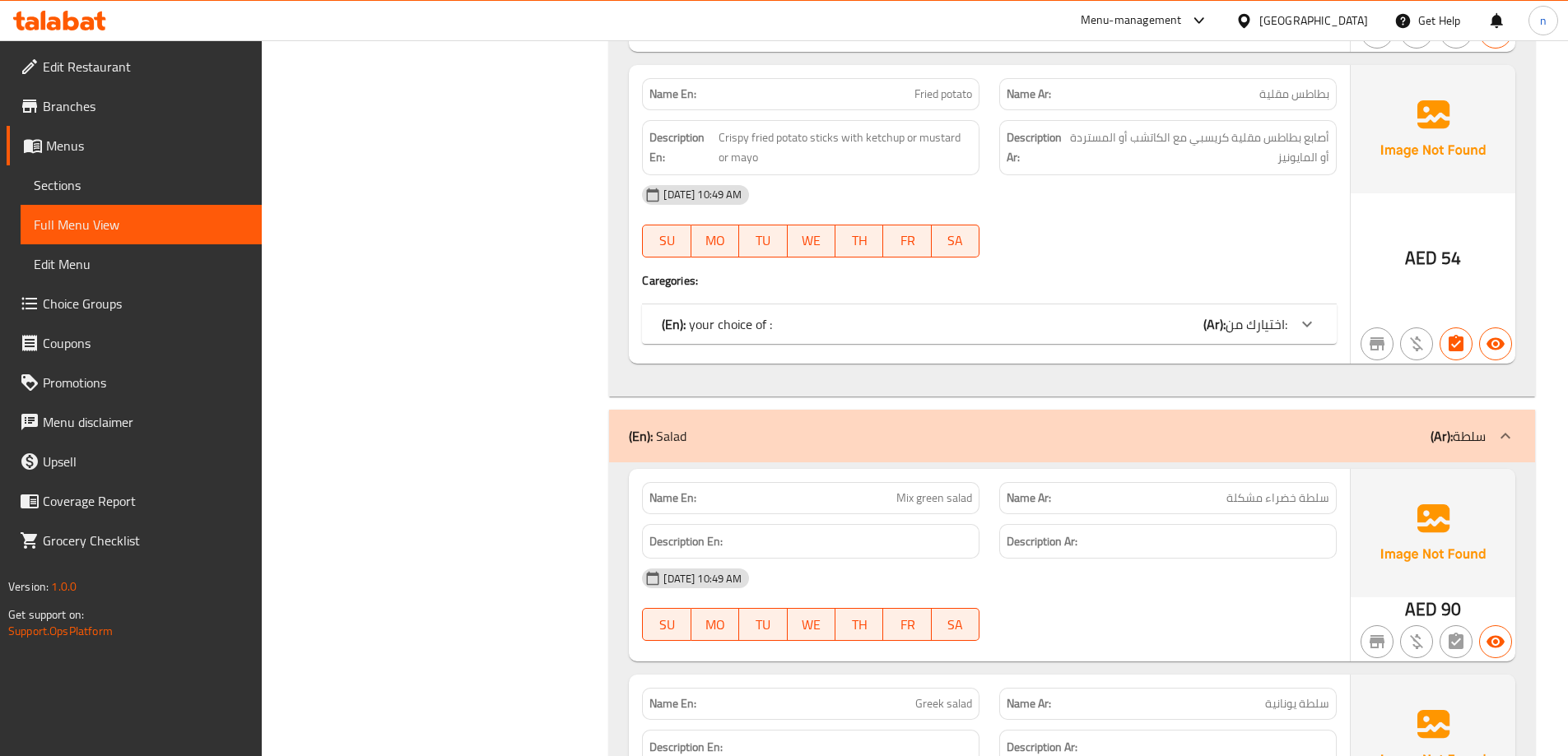
click at [1180, 314] on div "(En): your choice of : (Ar): اختيارك من:" at bounding box center [974, 324] width 626 height 19
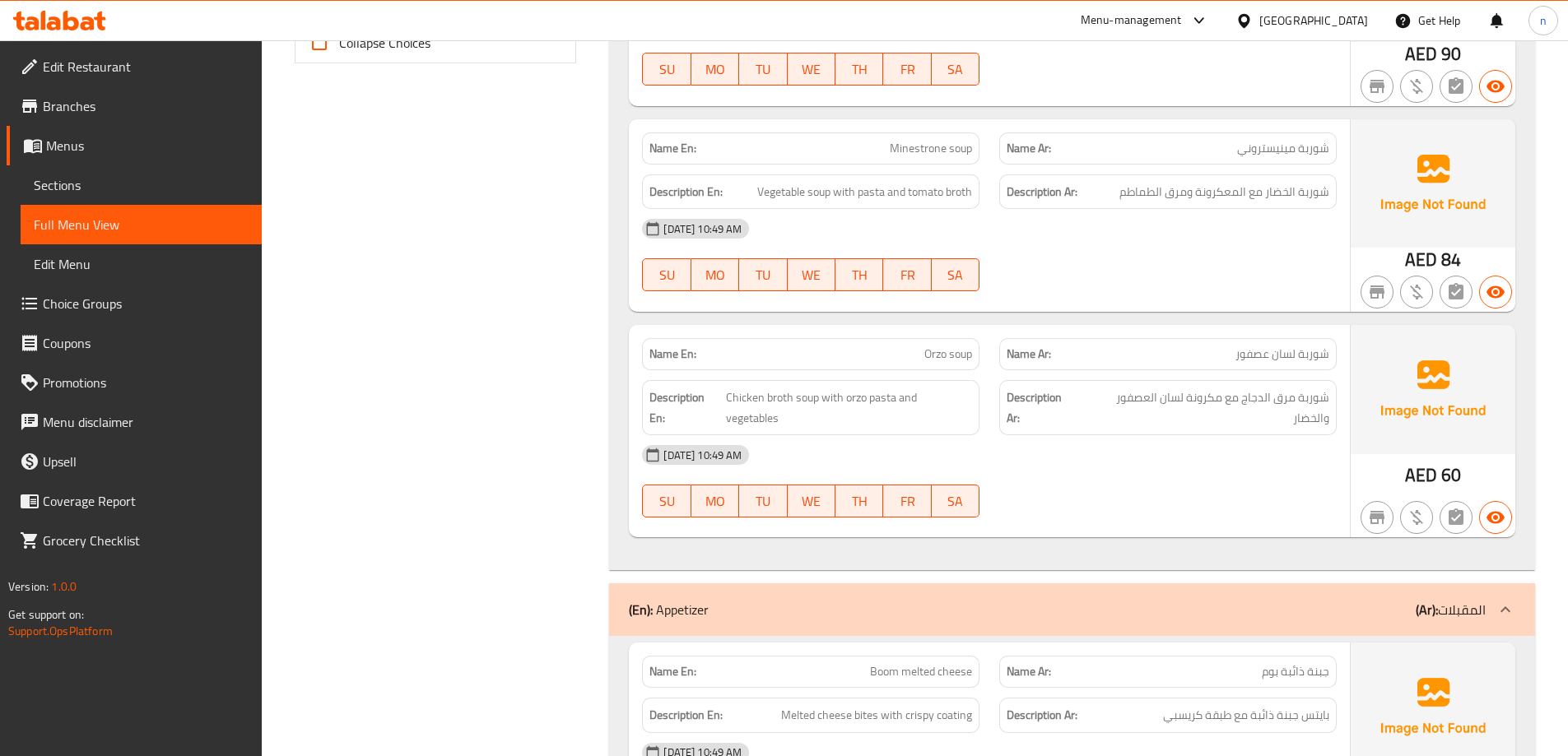
scroll to position [665, 0]
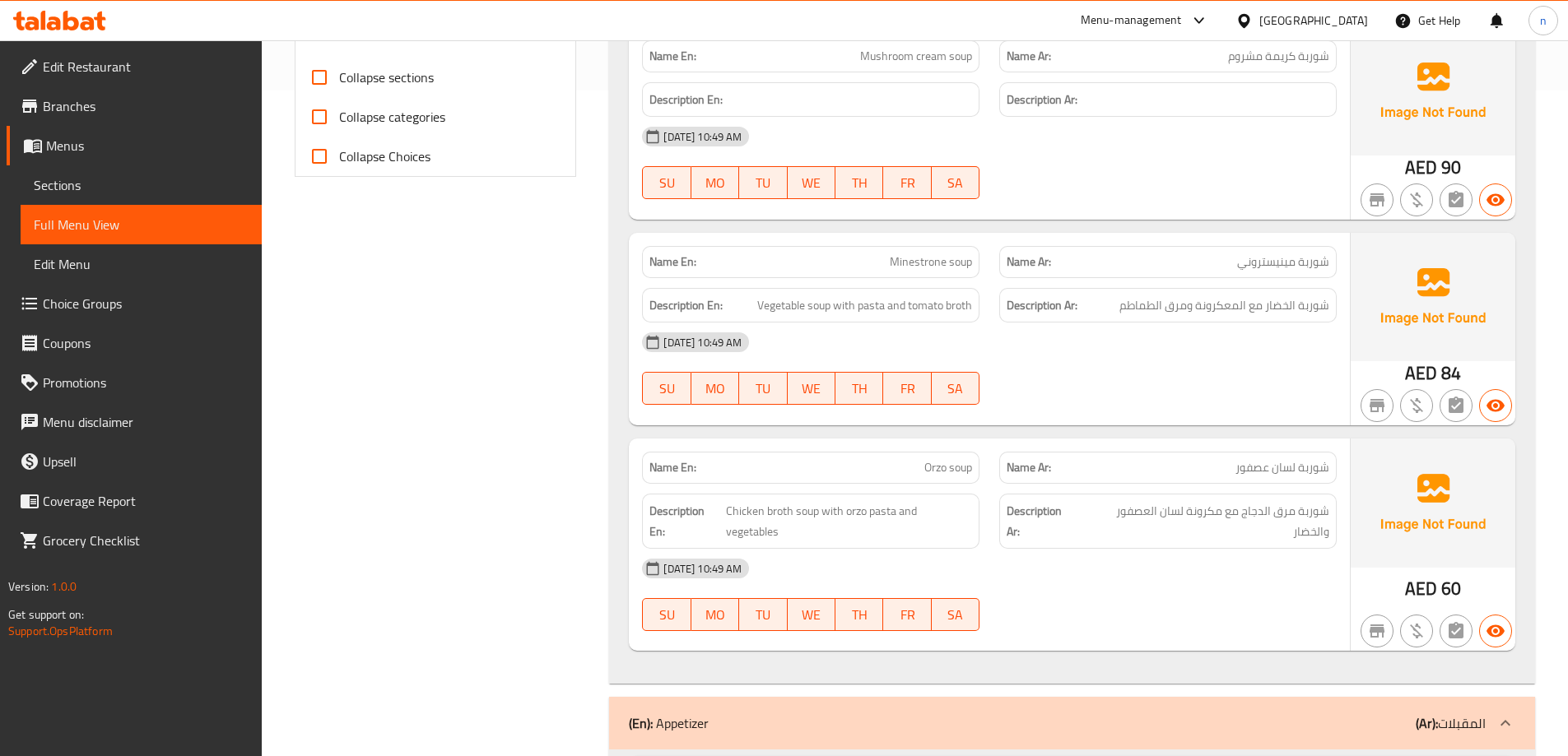
click at [88, 144] on span "Menus" at bounding box center [147, 145] width 203 height 19
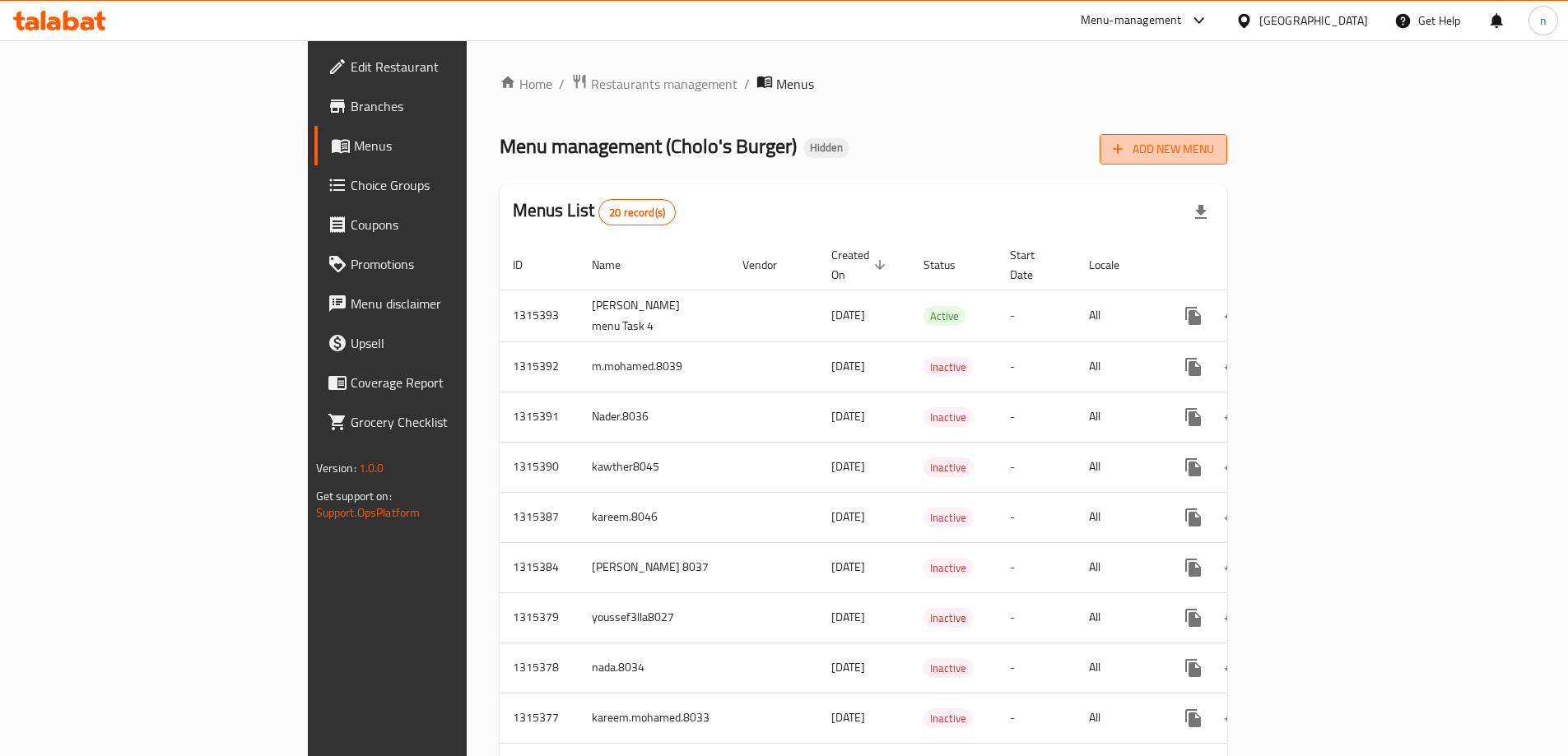
click at [1214, 147] on span "Add New Menu" at bounding box center [1163, 149] width 101 height 20
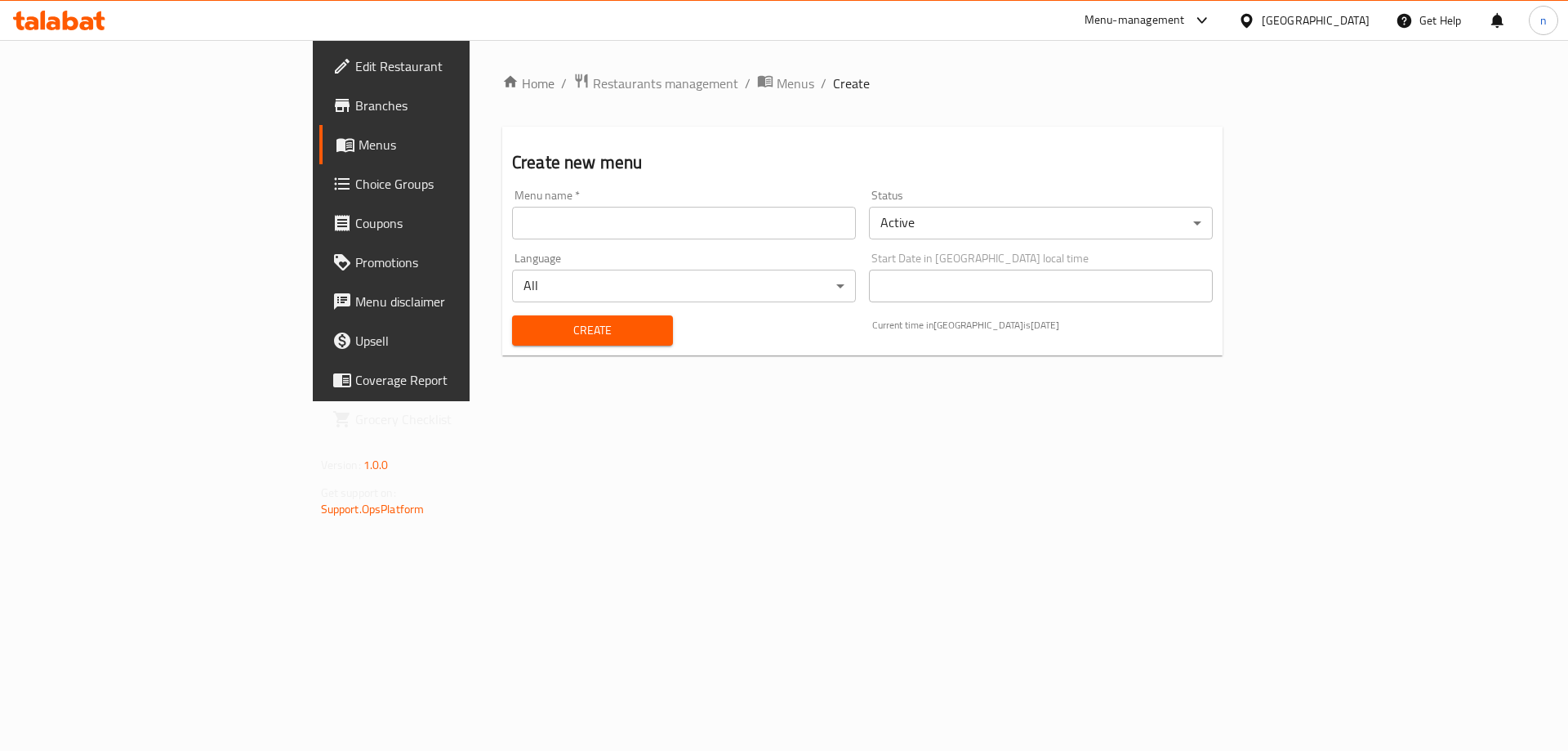
click at [619, 222] on input "text" at bounding box center [684, 223] width 344 height 33
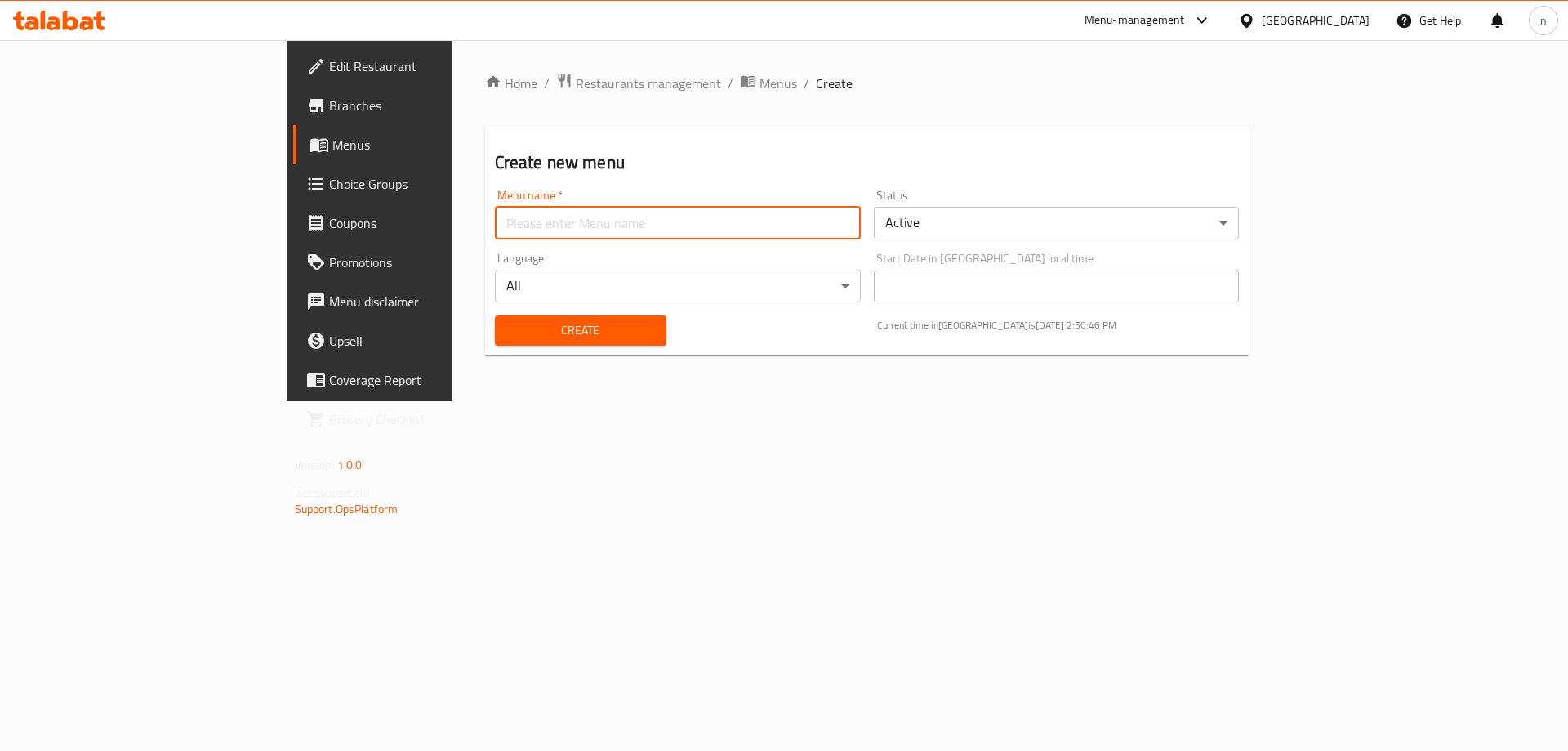
type input "Nader.8036"
click at [508, 333] on span "Create" at bounding box center [581, 330] width 146 height 20
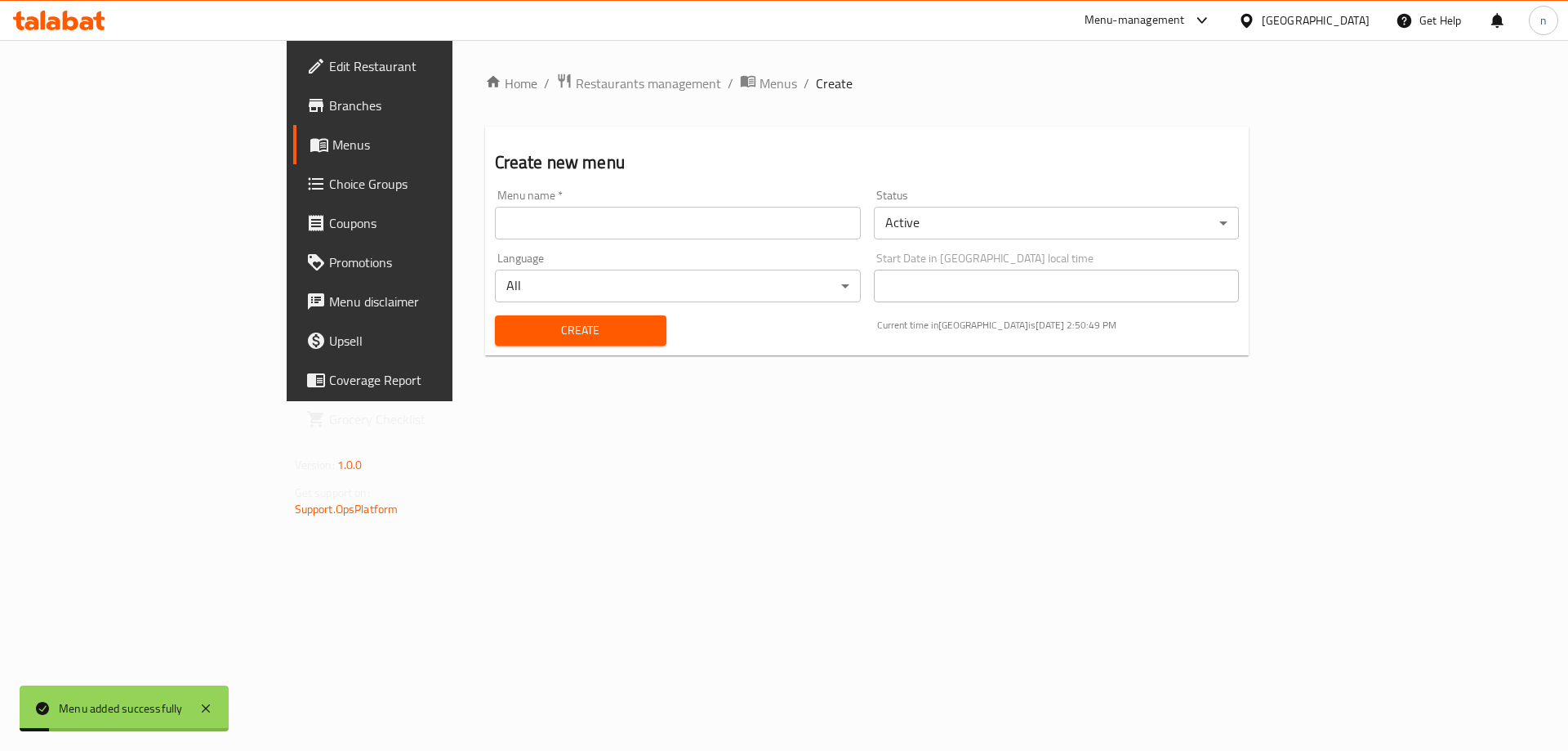
click at [332, 145] on span "Menus" at bounding box center [434, 144] width 204 height 19
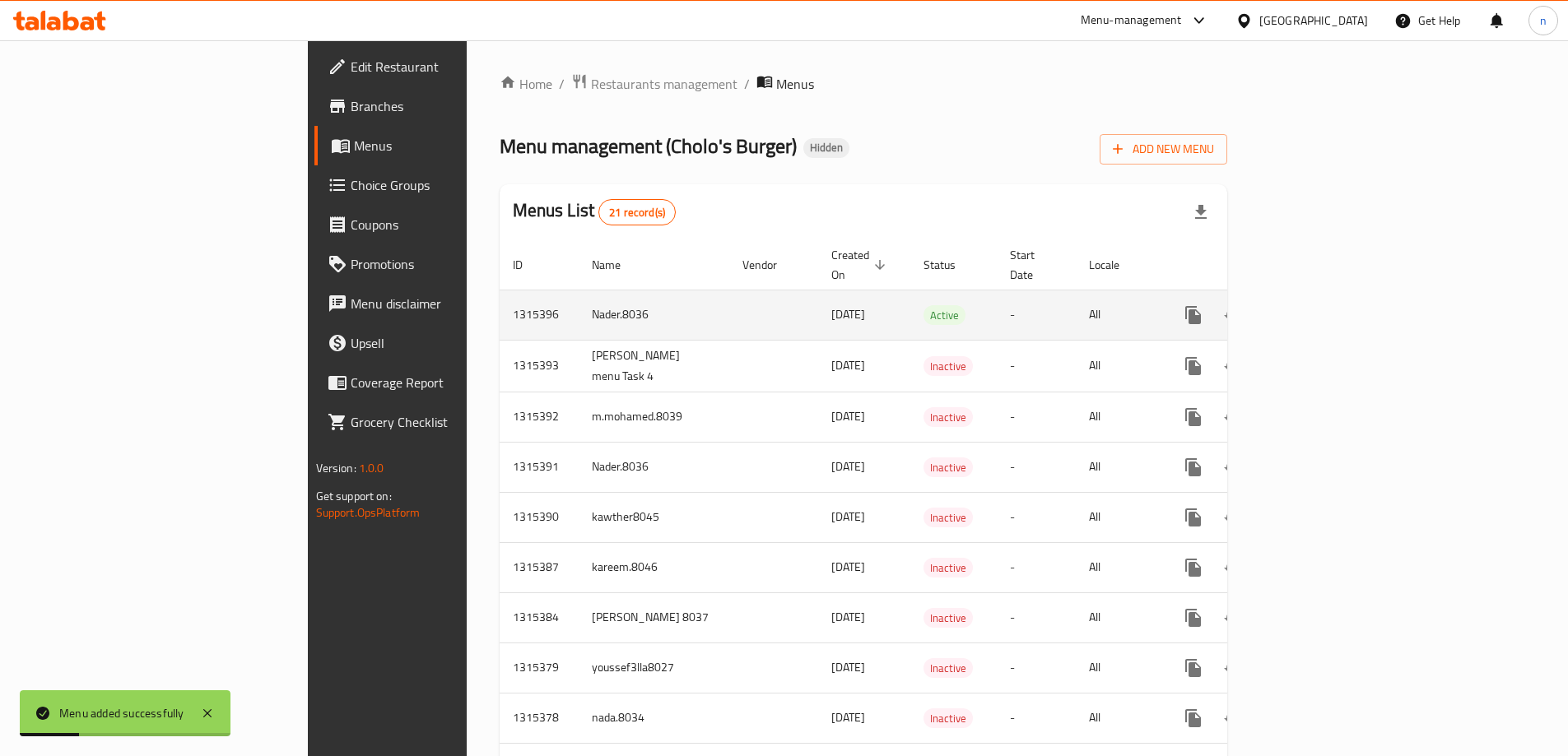
click at [1322, 305] on icon "enhanced table" at bounding box center [1311, 314] width 20 height 19
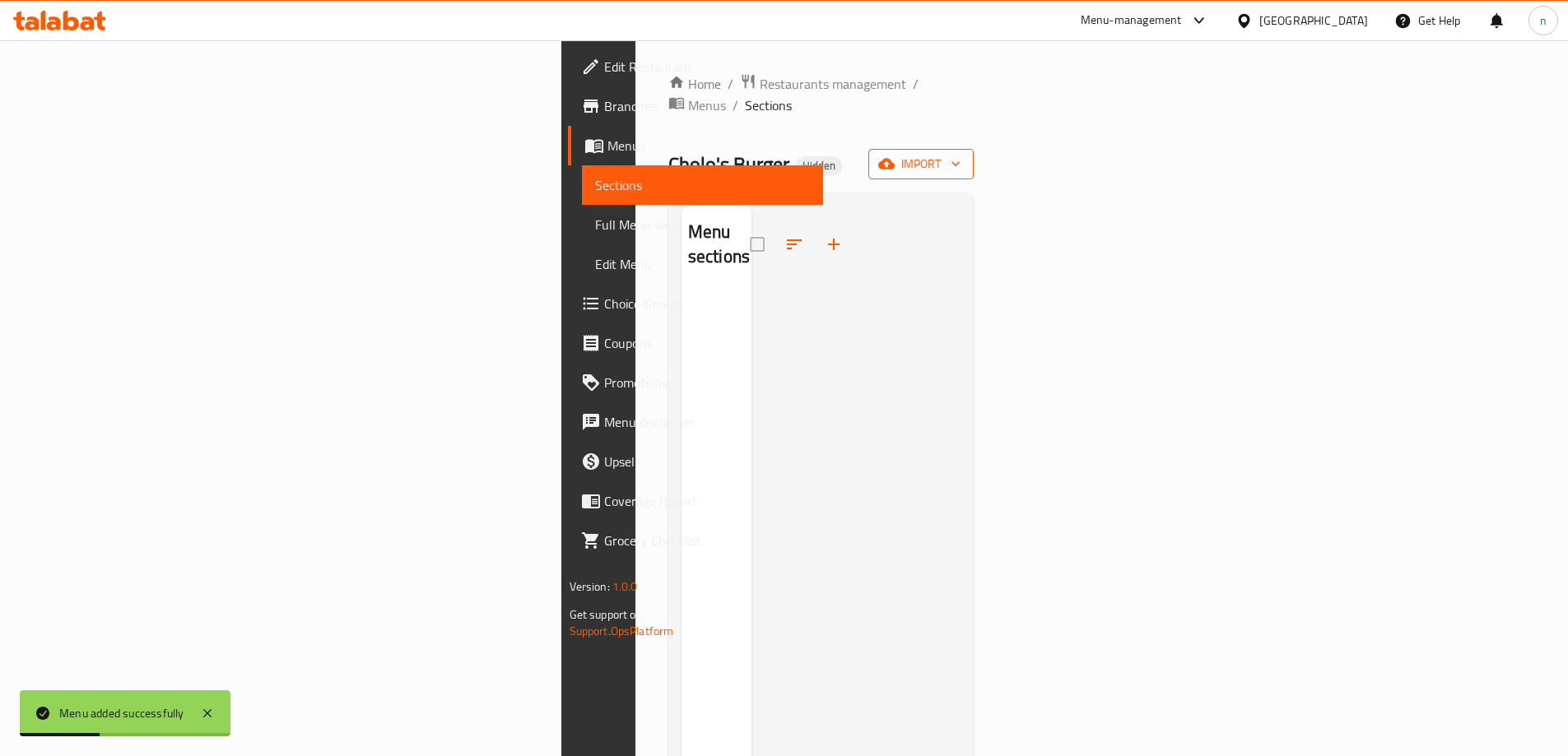
click at [961, 153] on span "import" at bounding box center [920, 164] width 79 height 20
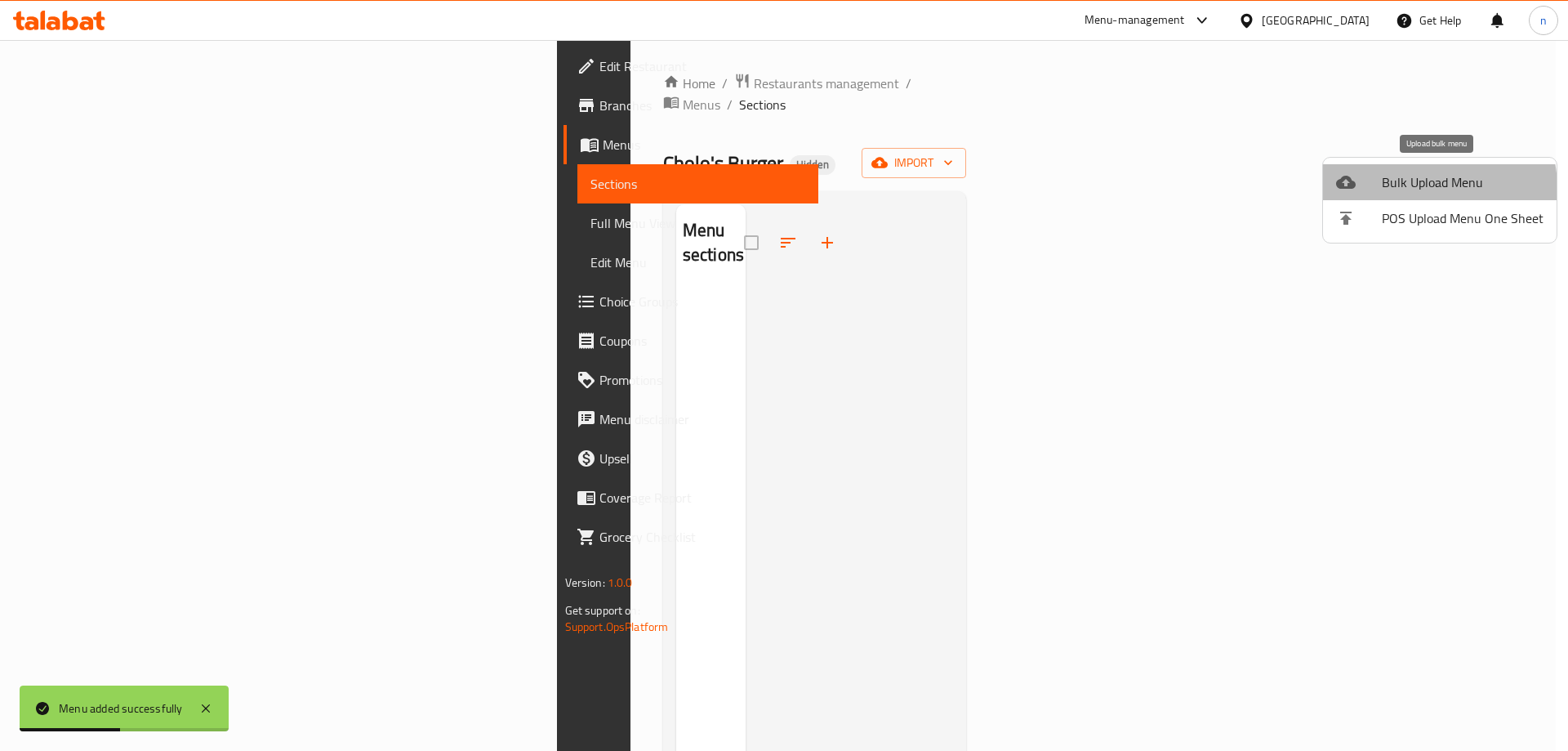
click at [1425, 188] on span "Bulk Upload Menu" at bounding box center [1463, 182] width 162 height 19
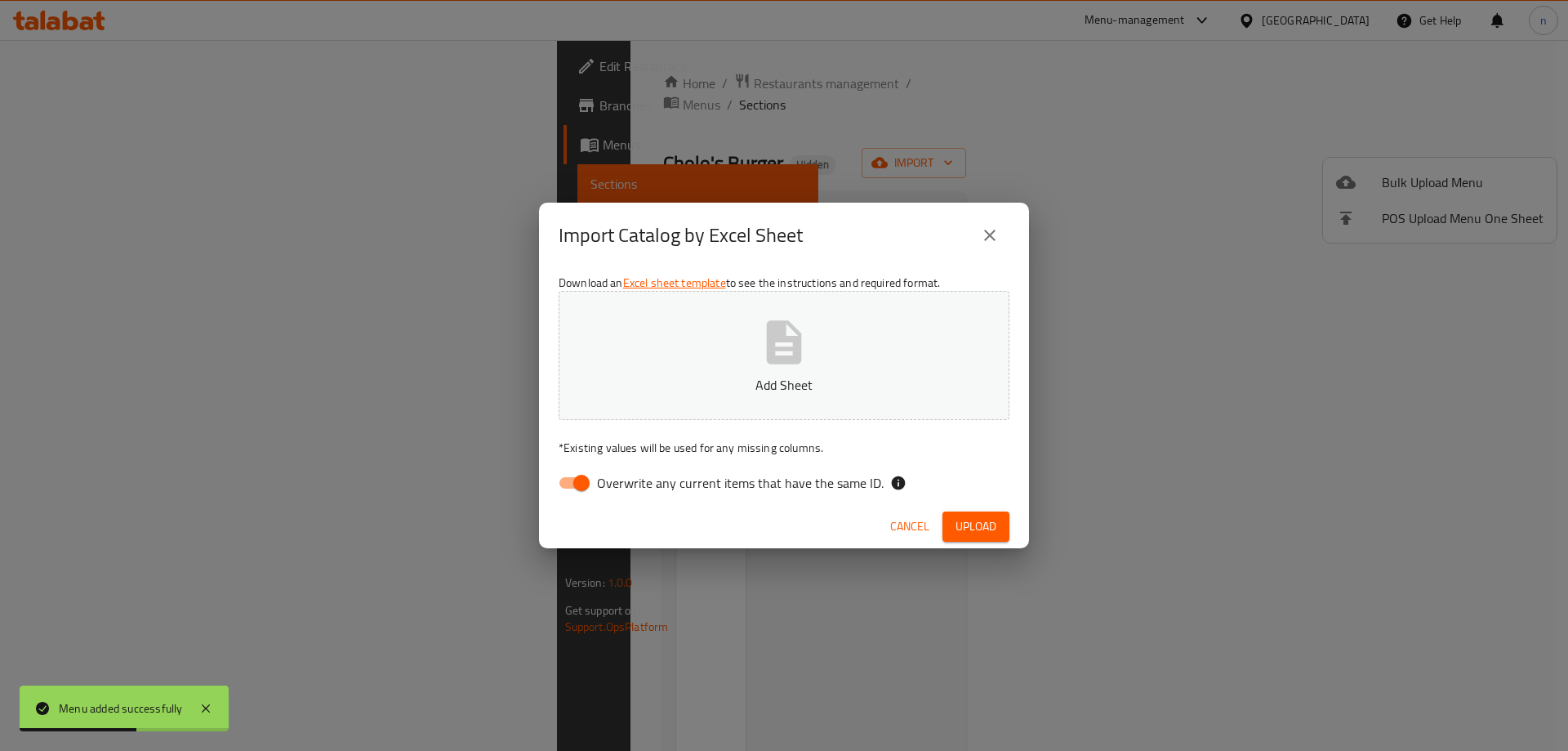
click at [787, 341] on icon "button" at bounding box center [784, 341] width 35 height 43
click at [966, 527] on span "Upload" at bounding box center [976, 526] width 41 height 20
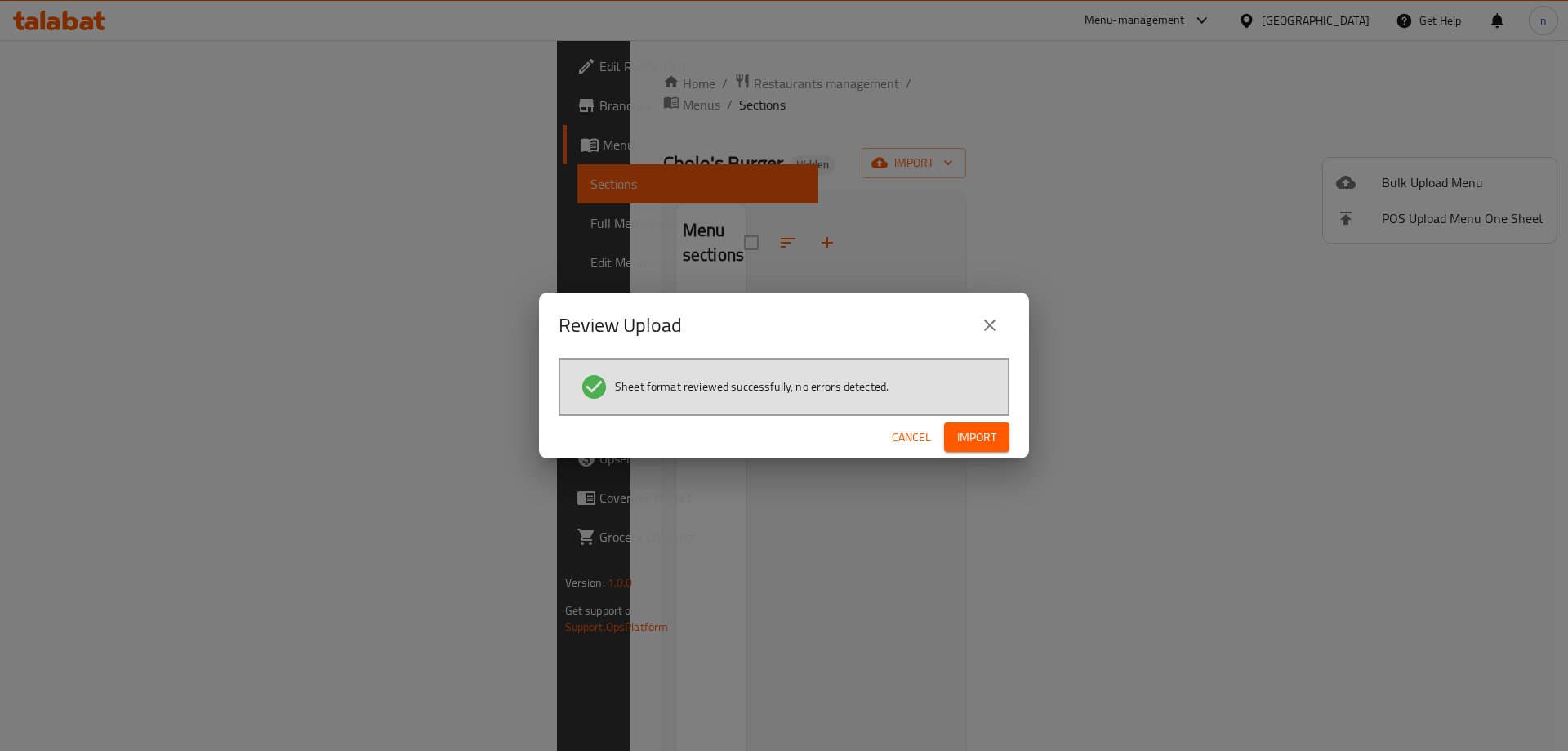
click at [978, 445] on span "Import" at bounding box center [976, 438] width 40 height 20
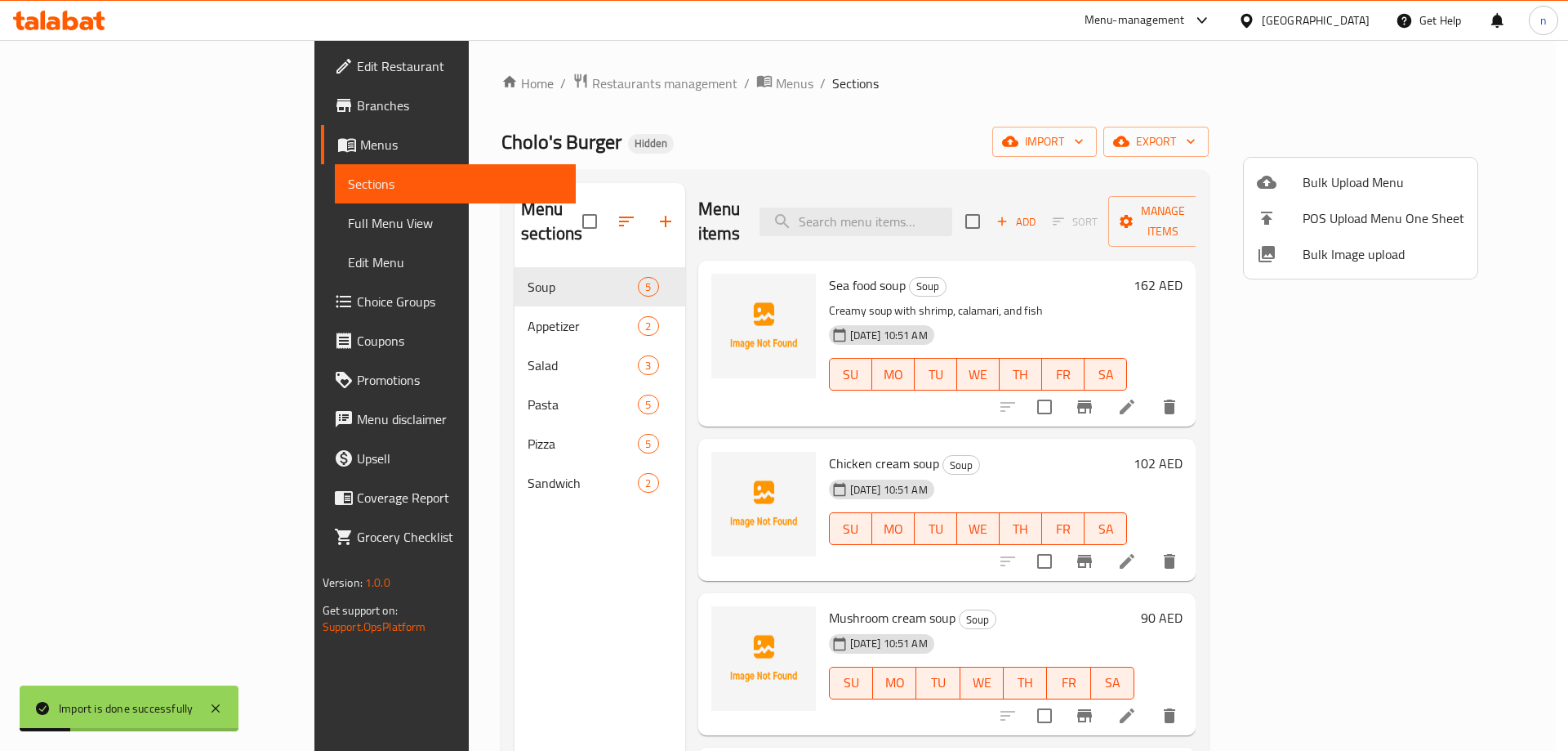
click at [87, 227] on div at bounding box center [784, 376] width 1568 height 751
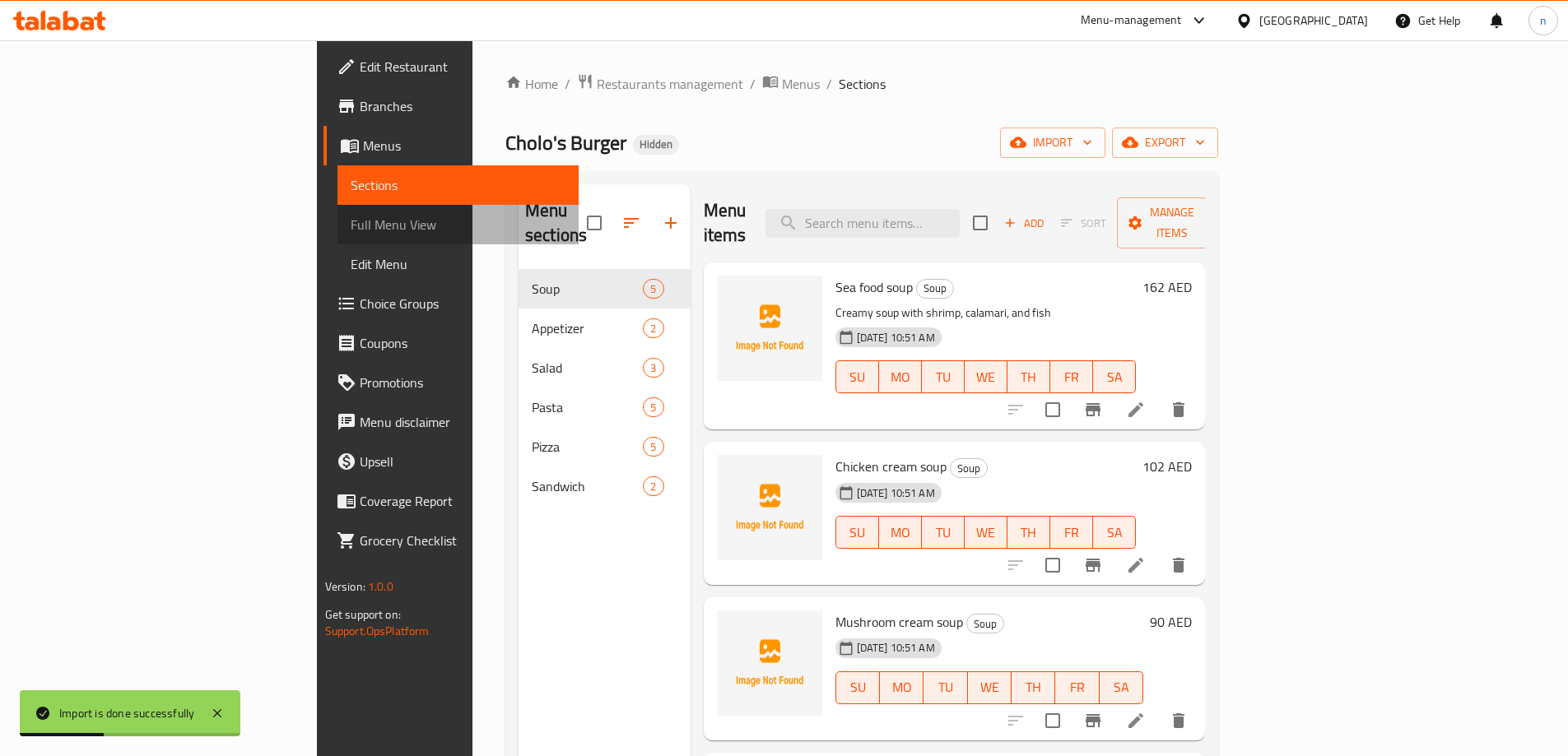
click at [350, 229] on span "Full Menu View" at bounding box center [457, 224] width 215 height 19
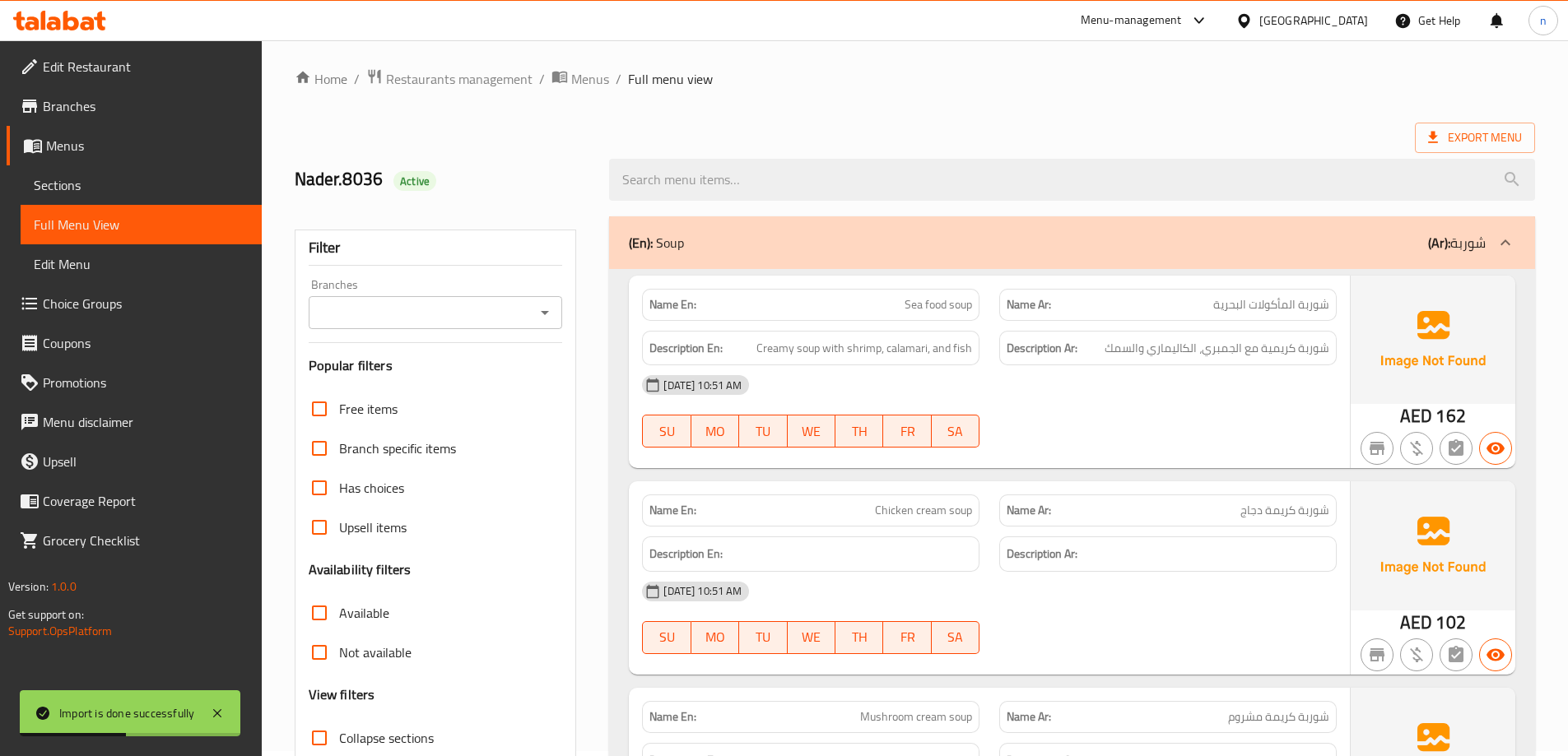
scroll to position [493, 0]
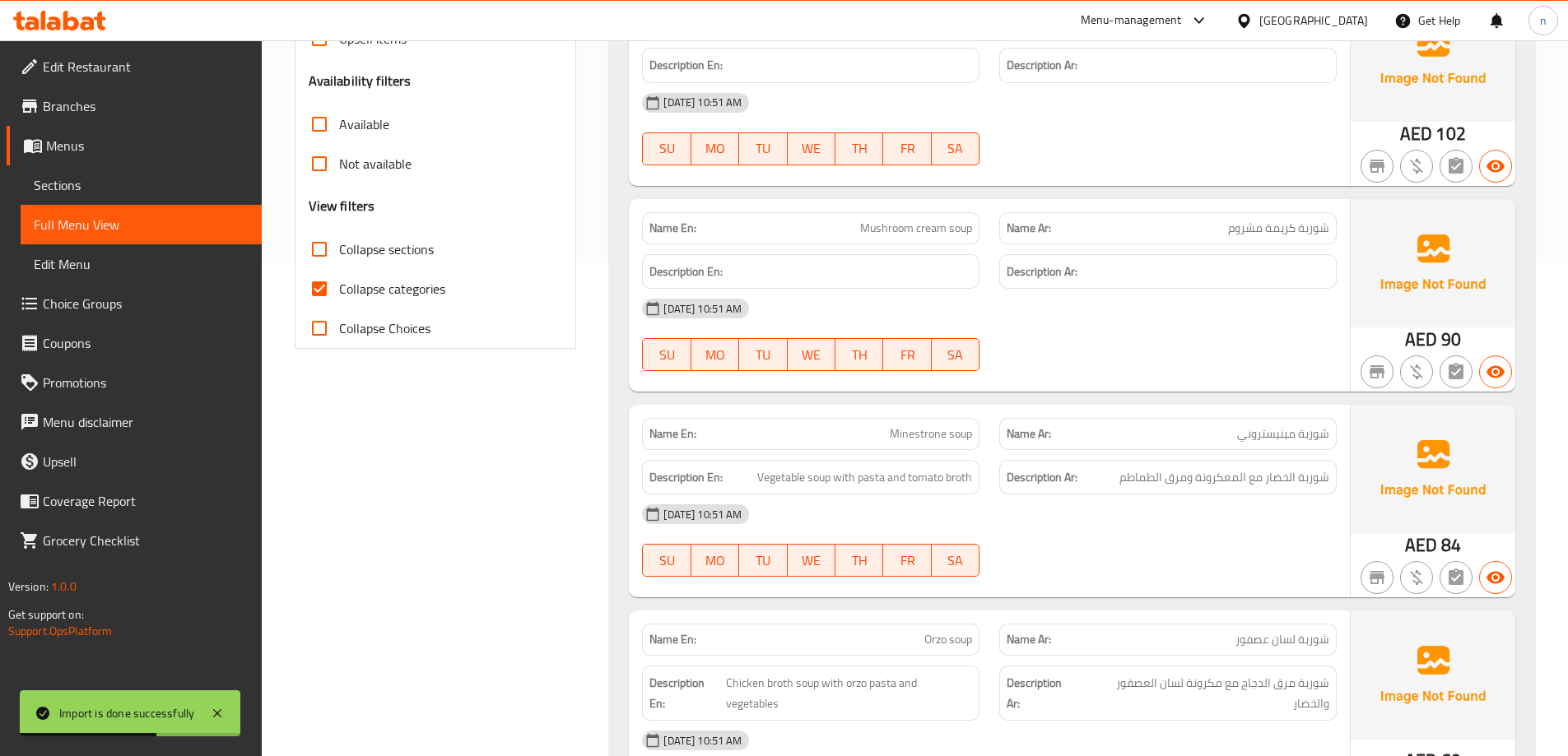
click at [314, 276] on input "Collapse categories" at bounding box center [319, 288] width 40 height 40
checkbox input "false"
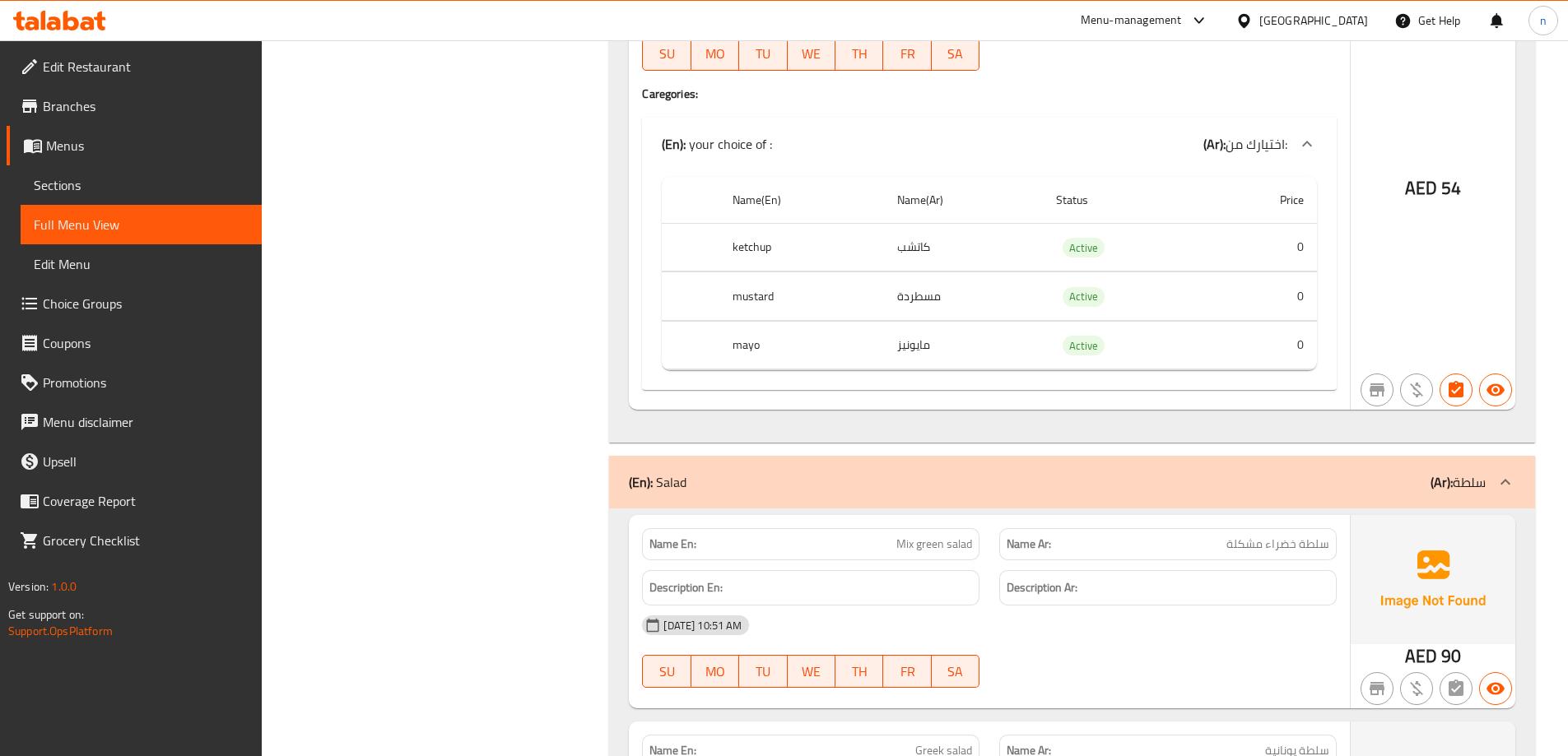
scroll to position [1510, 0]
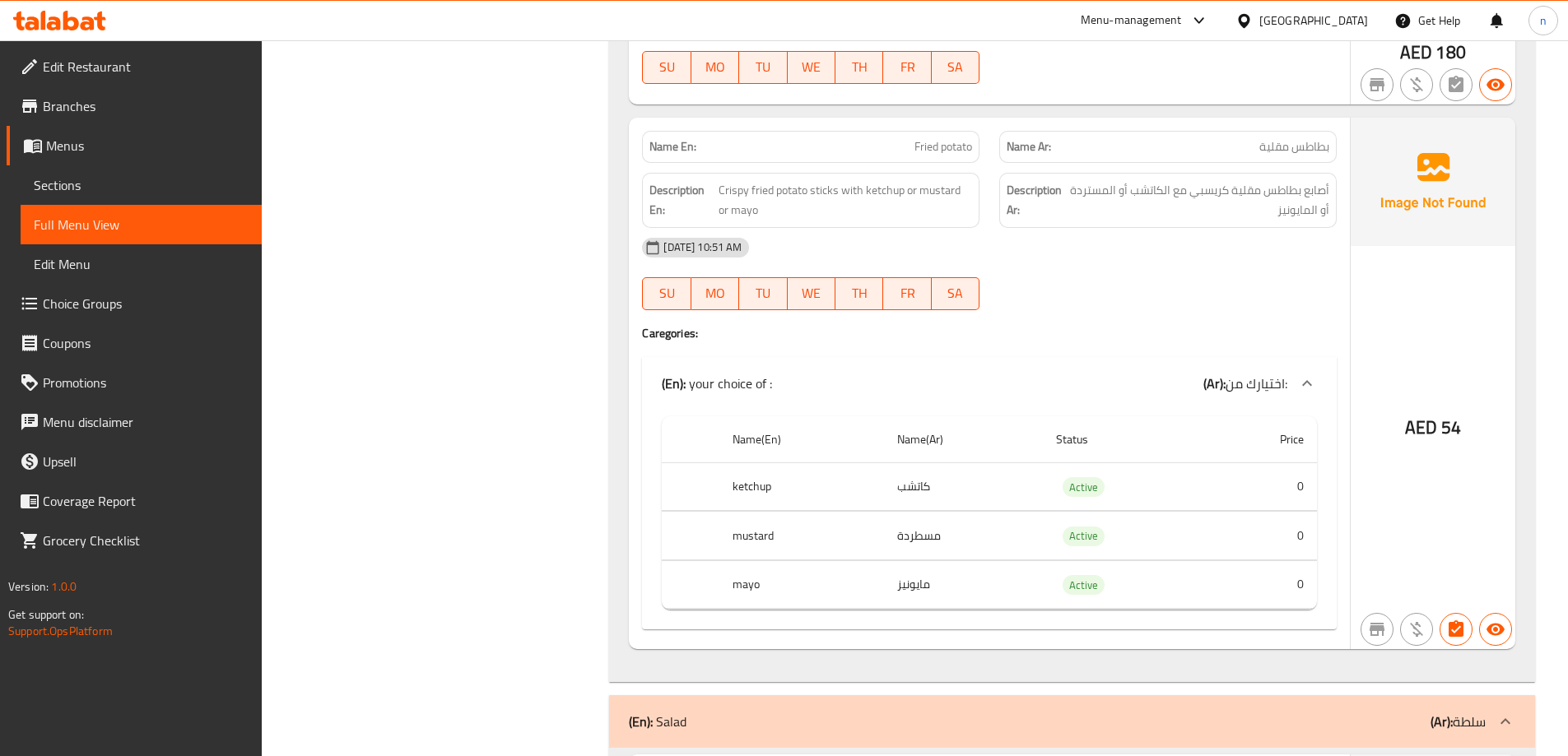
click at [1080, 478] on span "Active" at bounding box center [1083, 487] width 42 height 19
drag, startPoint x: 1080, startPoint y: 470, endPoint x: 1076, endPoint y: 542, distance: 72.1
click at [1076, 502] on tbody "ketchup كاتشب Active 0 mustard مسطردة Active 0 mayo مايونيز Active 0" at bounding box center [989, 536] width 656 height 147
click at [1076, 560] on td "Active" at bounding box center [1124, 584] width 164 height 48
click at [1124, 569] on td "Active" at bounding box center [1124, 584] width 164 height 48
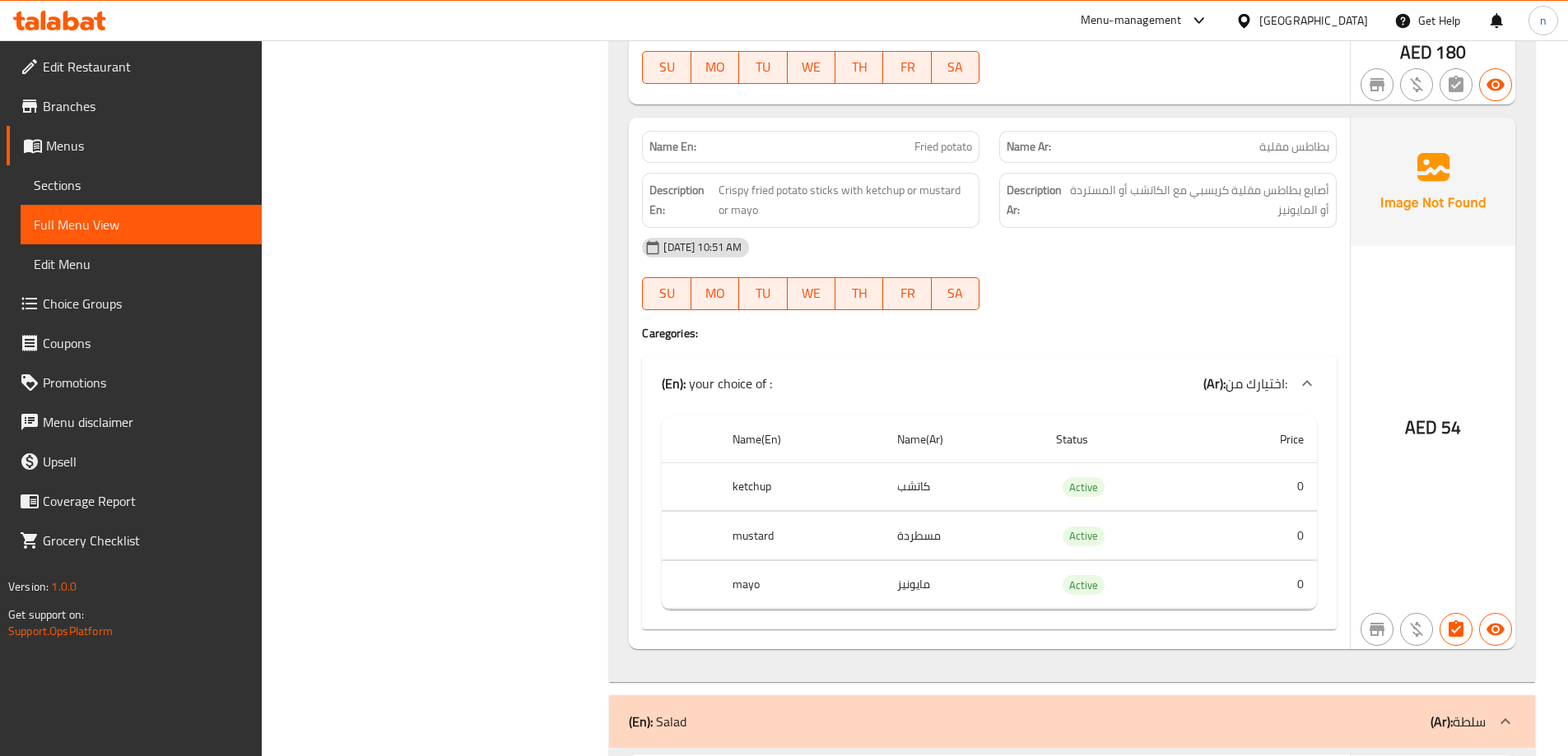
click at [1522, 460] on div "Name En: Boom melted cheese Name Ar: جبنة ذائبة بوم Description En: Melted chee…" at bounding box center [1072, 292] width 926 height 777
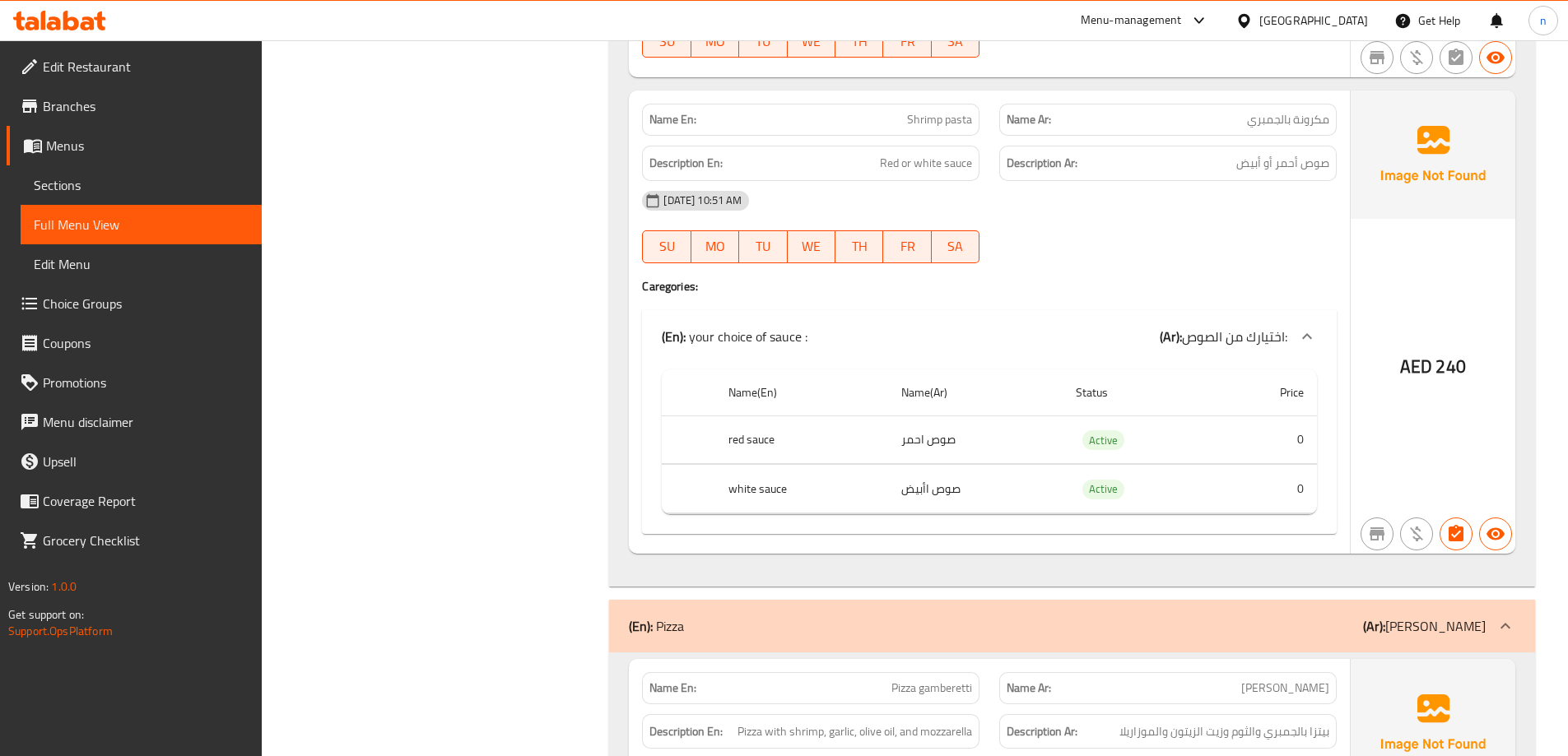
scroll to position [3731, 0]
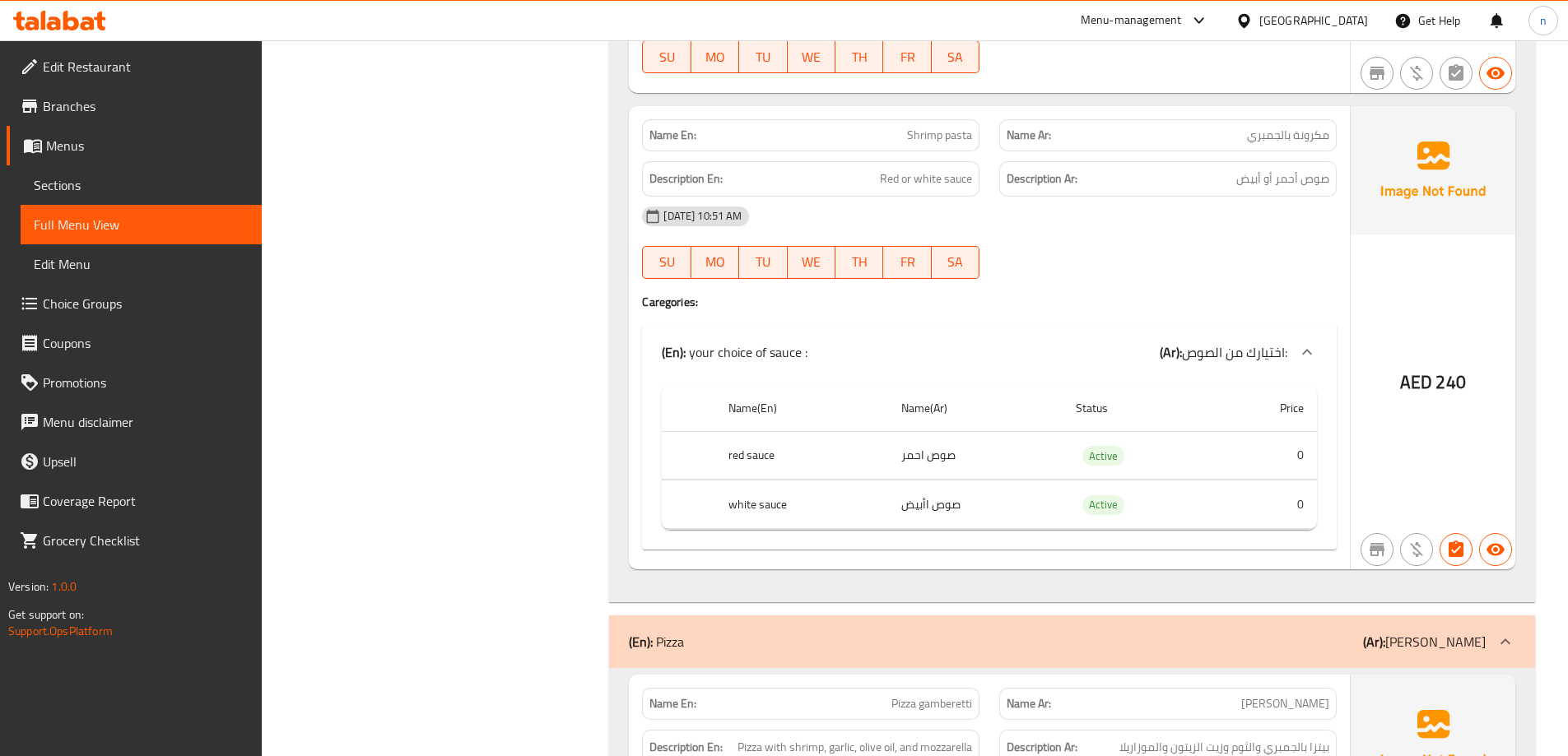
click at [925, 444] on td "صوص احمر" at bounding box center [975, 455] width 175 height 48
drag, startPoint x: 925, startPoint y: 444, endPoint x: 946, endPoint y: 480, distance: 41.7
click at [926, 444] on td "صوص احمر" at bounding box center [975, 455] width 175 height 48
click at [949, 482] on td "صوص اأبيض" at bounding box center [975, 504] width 175 height 48
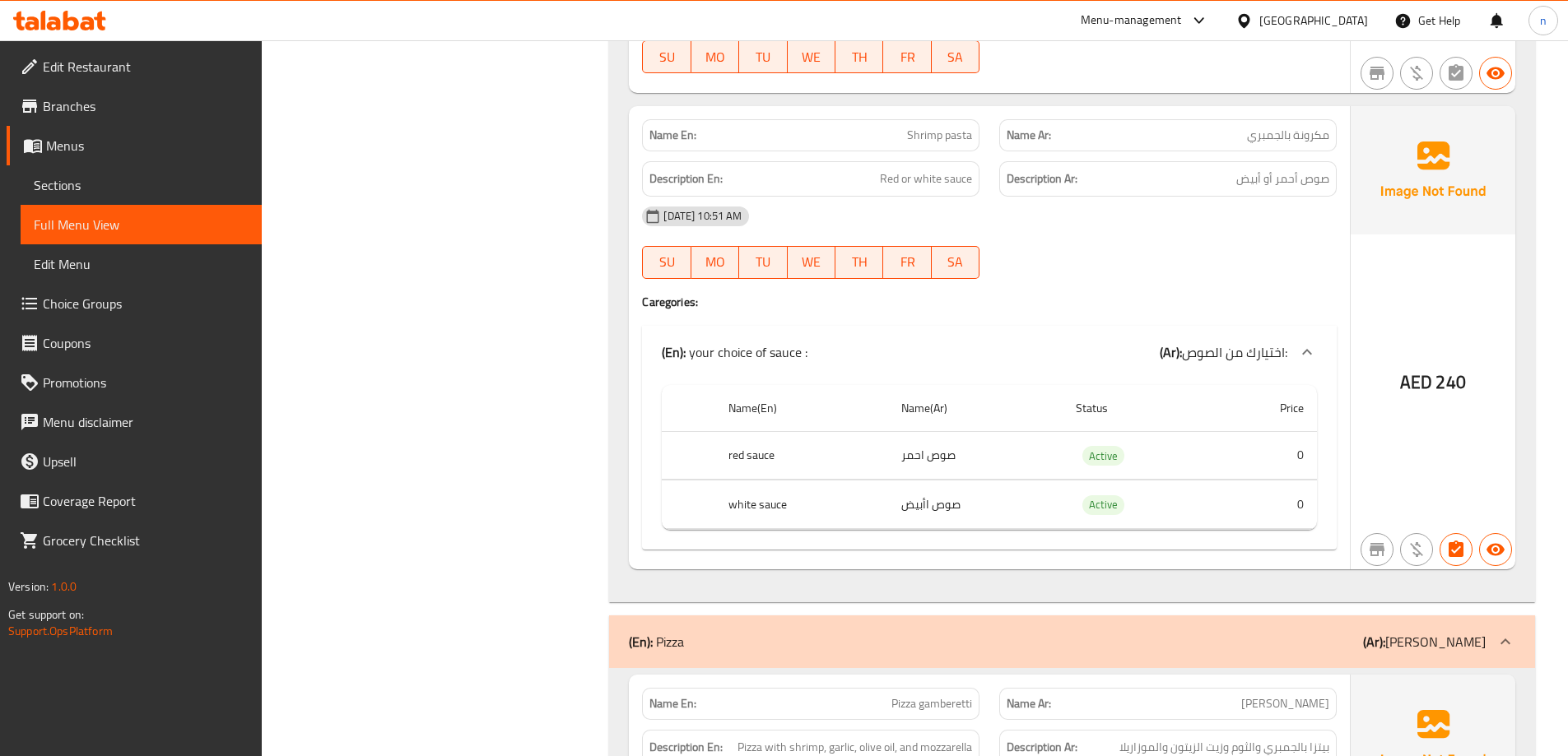
click at [1096, 385] on th "Status" at bounding box center [1139, 408] width 153 height 47
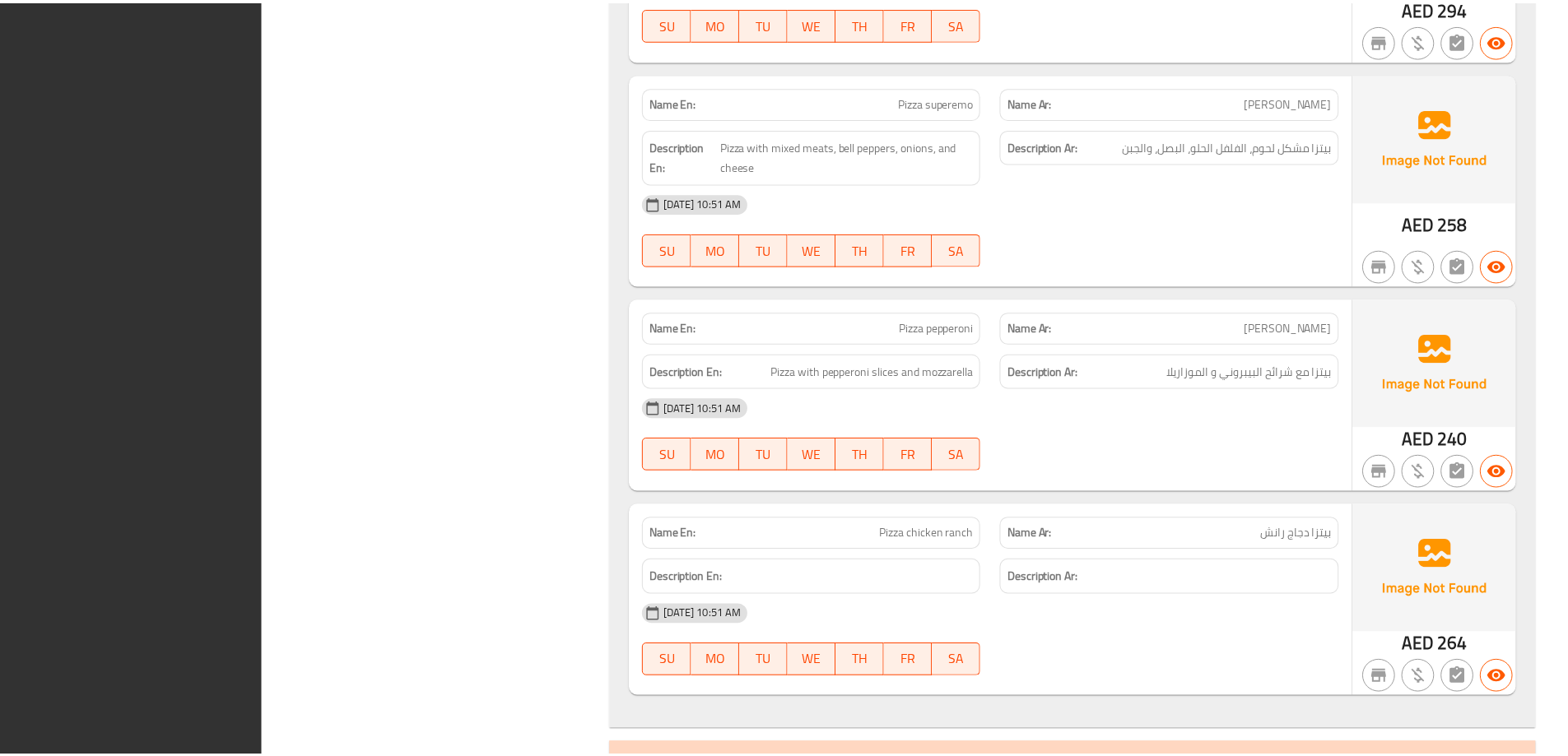
scroll to position [5235, 0]
